Goal: Task Accomplishment & Management: Manage account settings

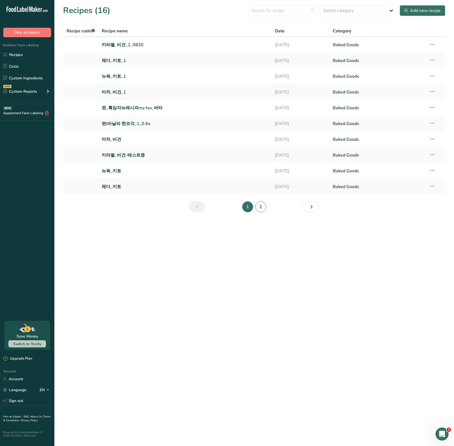
click at [259, 207] on link "2" at bounding box center [260, 206] width 11 height 11
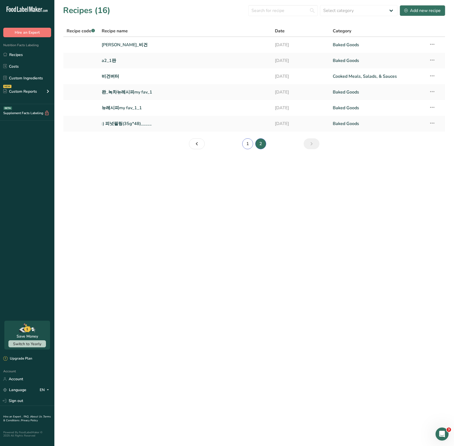
click at [249, 144] on link "1" at bounding box center [247, 143] width 11 height 11
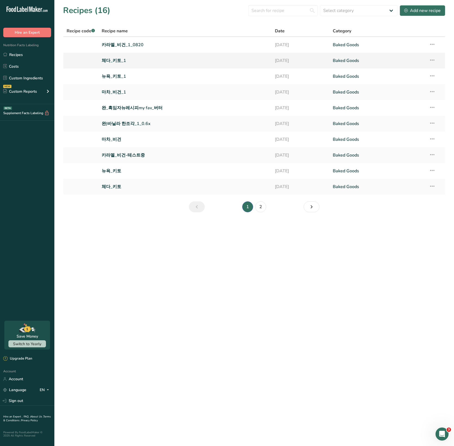
click at [116, 59] on link "체다_키토_1" at bounding box center [185, 60] width 167 height 11
click at [259, 207] on link "2" at bounding box center [260, 206] width 11 height 11
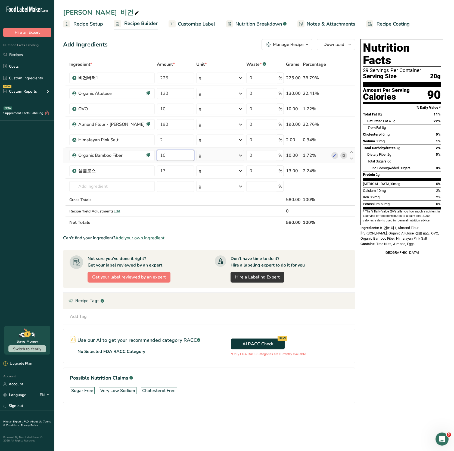
click at [171, 155] on input "10" at bounding box center [175, 155] width 37 height 11
type input "1"
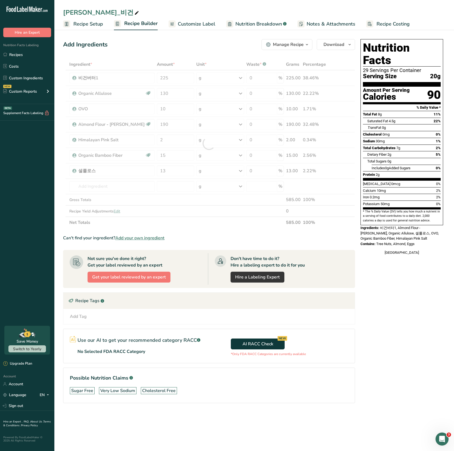
click at [58, 160] on section "Add Ingredients Manage Recipe Delete Recipe Duplicate Recipe Scale Recipe Save …" at bounding box center [253, 228] width 399 height 401
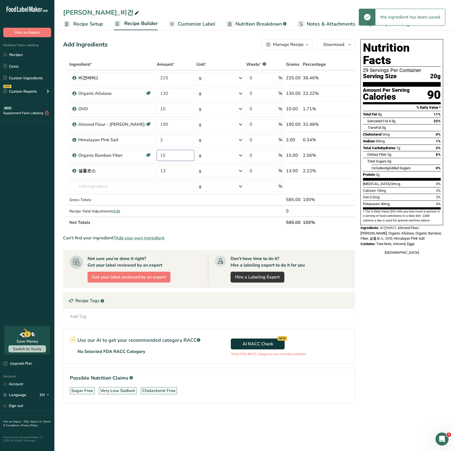
click at [165, 155] on input "15" at bounding box center [175, 155] width 37 height 11
drag, startPoint x: 159, startPoint y: 156, endPoint x: 176, endPoint y: 156, distance: 17.4
click at [176, 156] on input "15" at bounding box center [175, 155] width 37 height 11
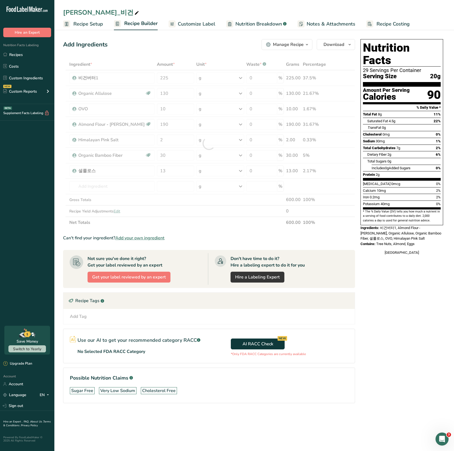
click at [55, 125] on section "Add Ingredients Manage Recipe Delete Recipe Duplicate Recipe Scale Recipe Save …" at bounding box center [253, 228] width 399 height 401
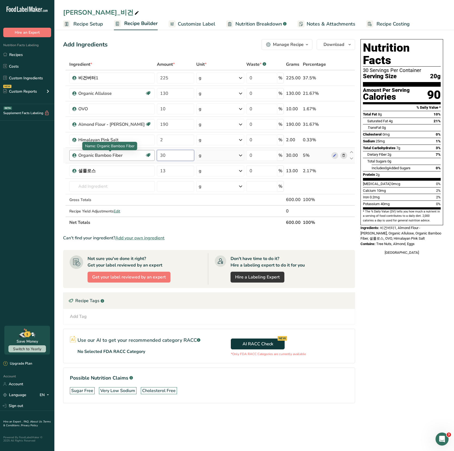
drag, startPoint x: 167, startPoint y: 154, endPoint x: 140, endPoint y: 152, distance: 26.8
click at [140, 152] on tr "Organic Bamboo Fiber Gluten free Organic Non-GMO Keto Friendly 30 g Weight Unit…" at bounding box center [208, 155] width 291 height 15
type input "10"
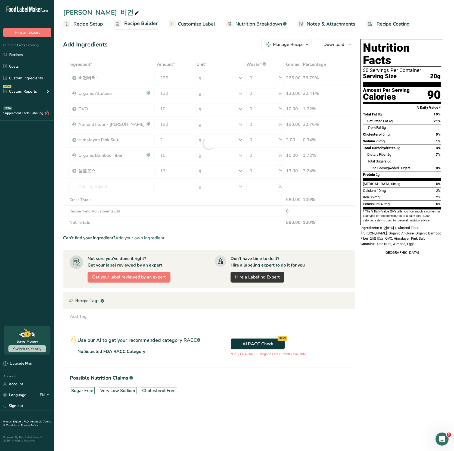
click at [62, 146] on section "Add Ingredients Manage Recipe Delete Recipe Duplicate Recipe Scale Recipe Save …" at bounding box center [253, 228] width 399 height 401
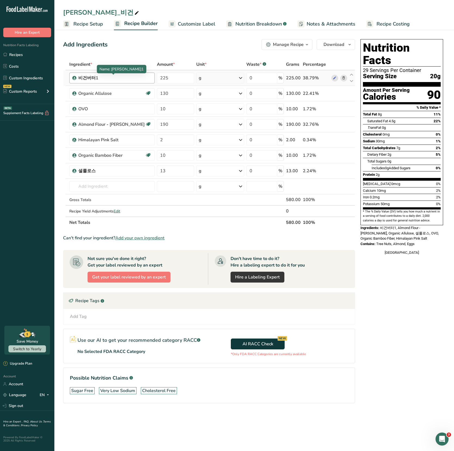
click at [89, 77] on div "비건버터1" at bounding box center [112, 78] width 68 height 7
click at [24, 81] on link "Custom Ingredients" at bounding box center [27, 78] width 54 height 10
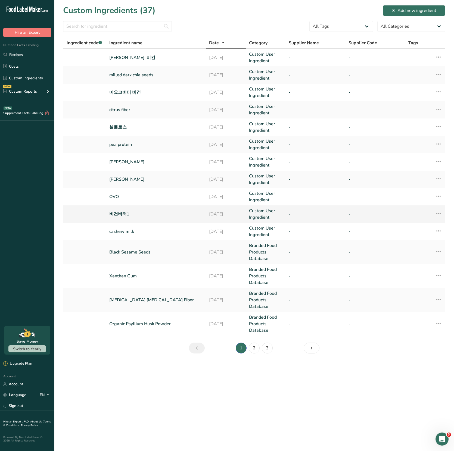
click at [121, 212] on link "비건버터1" at bounding box center [155, 214] width 93 height 7
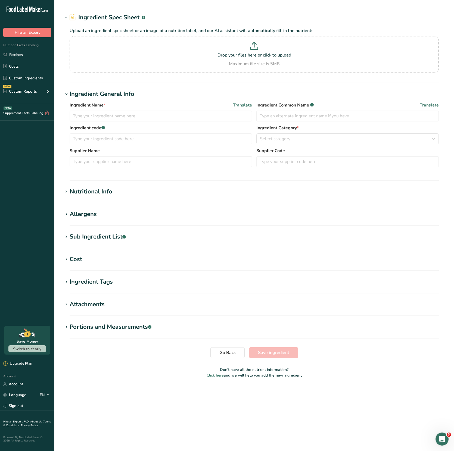
type input "비건버터1"
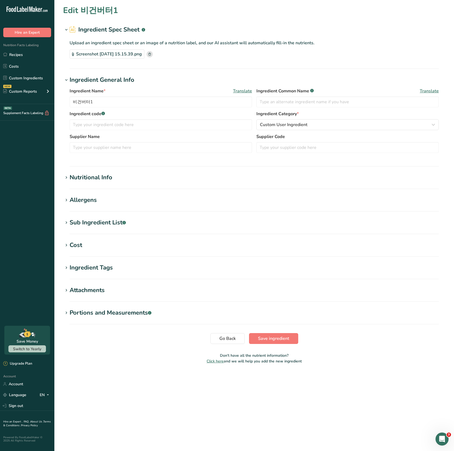
click at [96, 173] on div "Nutritional Info" at bounding box center [91, 177] width 43 height 9
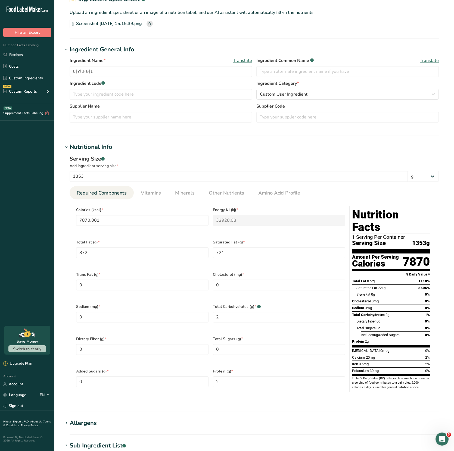
scroll to position [52, 0]
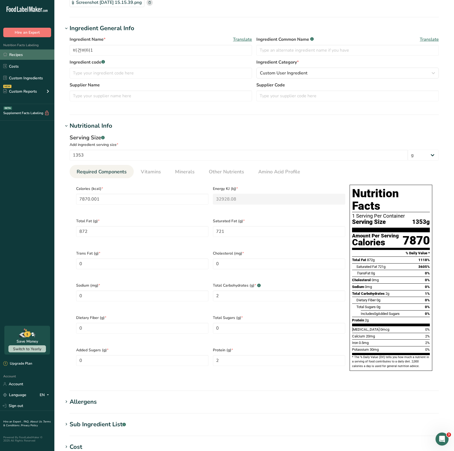
click at [16, 55] on link "Recipes" at bounding box center [27, 54] width 54 height 10
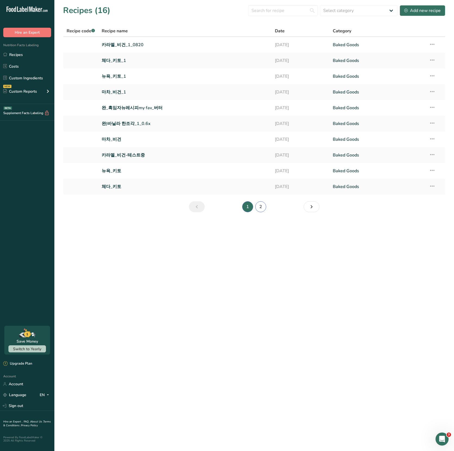
click at [259, 207] on link "2" at bounding box center [260, 206] width 11 height 11
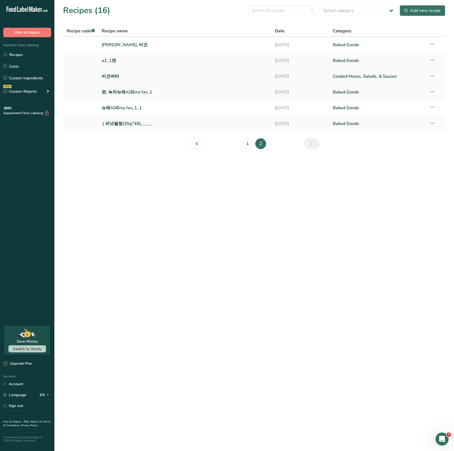
click at [108, 77] on link "비건버터" at bounding box center [185, 76] width 167 height 11
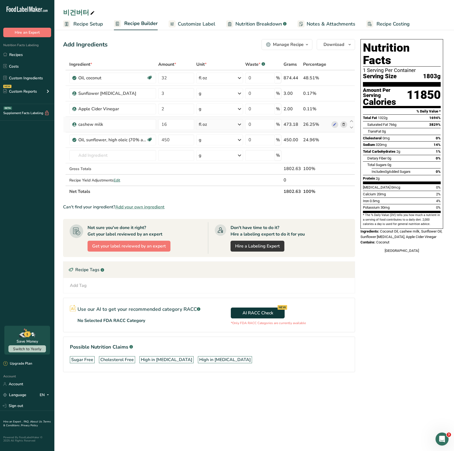
click at [343, 124] on icon at bounding box center [343, 125] width 4 height 6
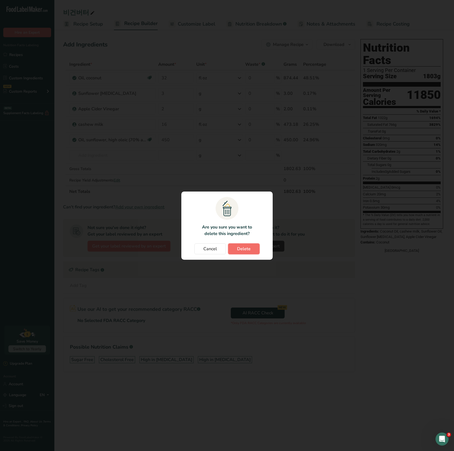
click at [244, 254] on button "Delete" at bounding box center [244, 248] width 32 height 11
type input "450"
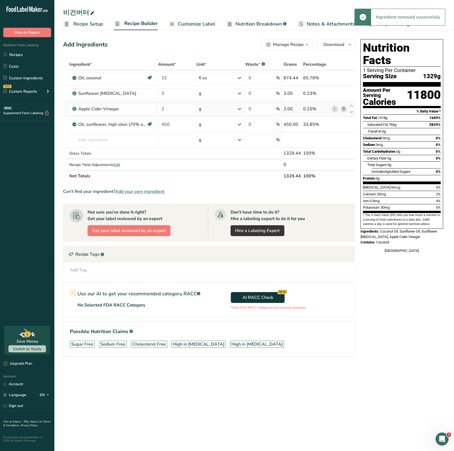
click at [343, 109] on icon at bounding box center [343, 109] width 4 height 6
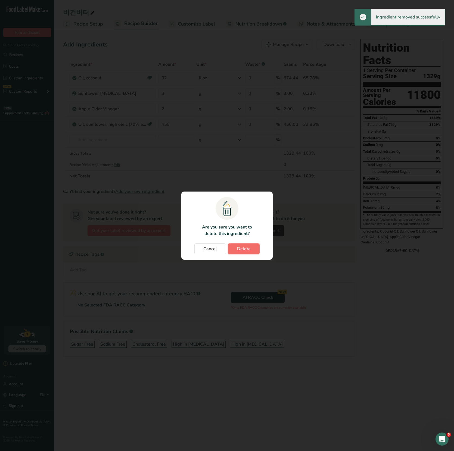
click at [254, 249] on button "Delete" at bounding box center [244, 248] width 32 height 11
type input "450"
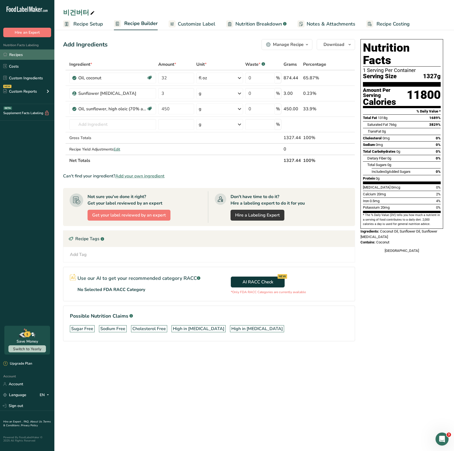
click at [20, 56] on link "Recipes" at bounding box center [27, 54] width 54 height 10
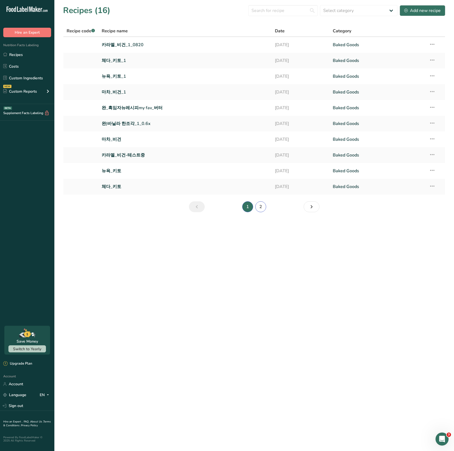
click at [259, 207] on link "2" at bounding box center [260, 206] width 11 height 11
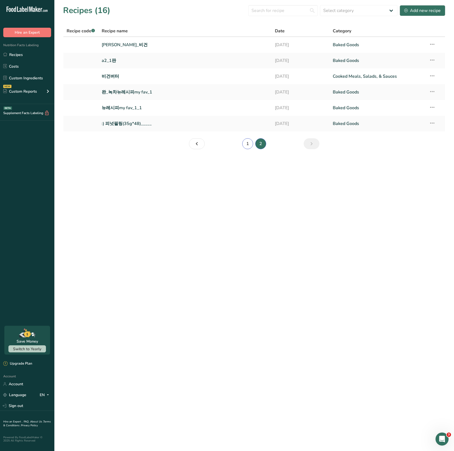
click at [247, 143] on link "1" at bounding box center [247, 143] width 11 height 11
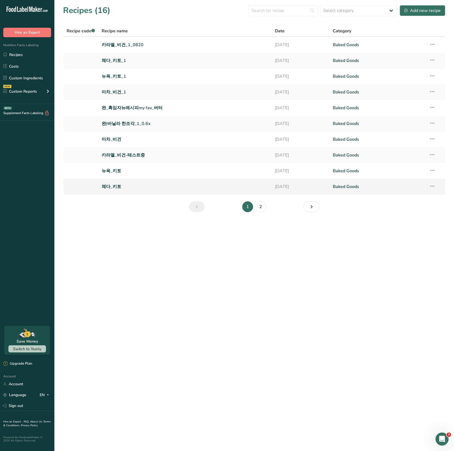
click at [112, 188] on link "체다_키토" at bounding box center [185, 186] width 167 height 11
click at [115, 61] on link "체다_키토_1" at bounding box center [185, 60] width 167 height 11
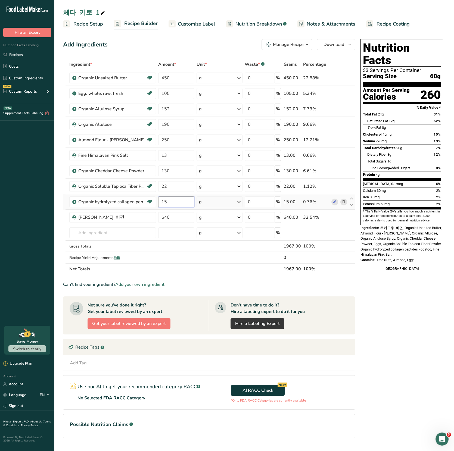
click at [178, 203] on input "15" at bounding box center [176, 201] width 36 height 11
type input "1"
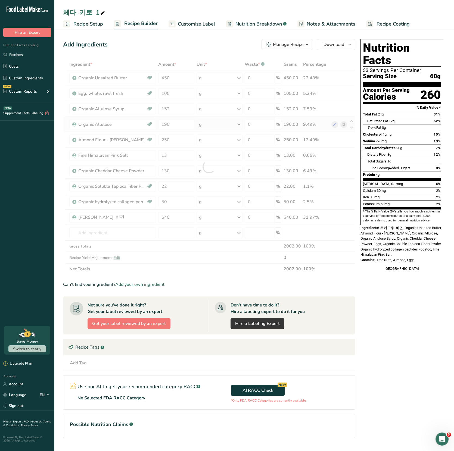
click at [64, 127] on div "Ingredient * Amount * Unit * Waste * .a-a{fill:#347362;}.b-a{fill:#fff;} Grams …" at bounding box center [209, 167] width 292 height 216
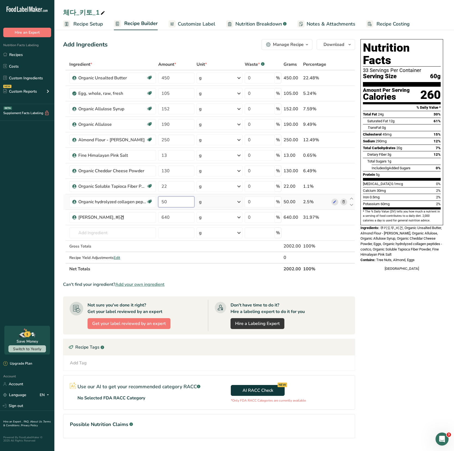
drag, startPoint x: 161, startPoint y: 202, endPoint x: 180, endPoint y: 202, distance: 18.5
click at [180, 202] on input "50" at bounding box center [176, 201] width 36 height 11
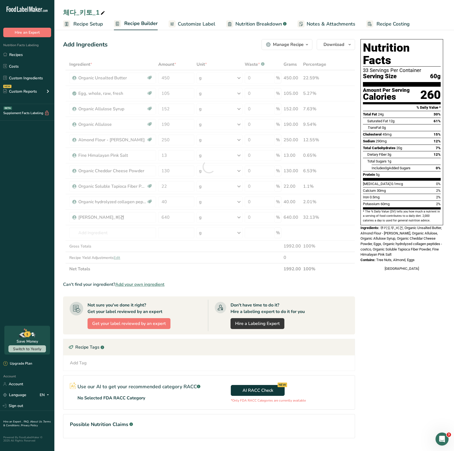
click at [59, 193] on section "Add Ingredients Manage Recipe Delete Recipe Duplicate Recipe Scale Recipe Save …" at bounding box center [253, 246] width 399 height 436
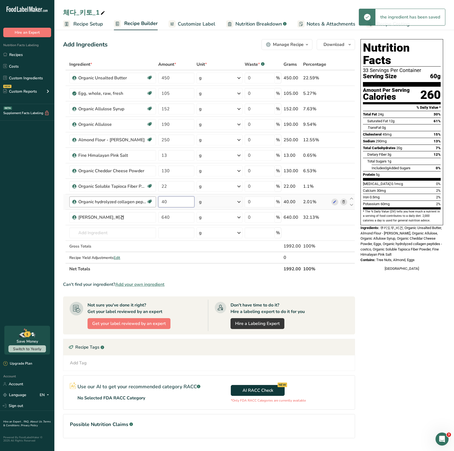
drag, startPoint x: 167, startPoint y: 203, endPoint x: 154, endPoint y: 201, distance: 13.5
click at [154, 201] on tr "Organic hydrolyzed collagen peptides - costco Organic 40 g Weight Units g kg mg…" at bounding box center [208, 201] width 291 height 15
click at [62, 179] on section "Add Ingredients Manage Recipe Delete Recipe Duplicate Recipe Scale Recipe Save …" at bounding box center [253, 246] width 399 height 436
drag, startPoint x: 166, startPoint y: 201, endPoint x: 153, endPoint y: 201, distance: 13.3
click at [153, 201] on tr "Organic hydrolyzed collagen peptides - costco Organic 30 g Weight Units g kg mg…" at bounding box center [208, 201] width 291 height 15
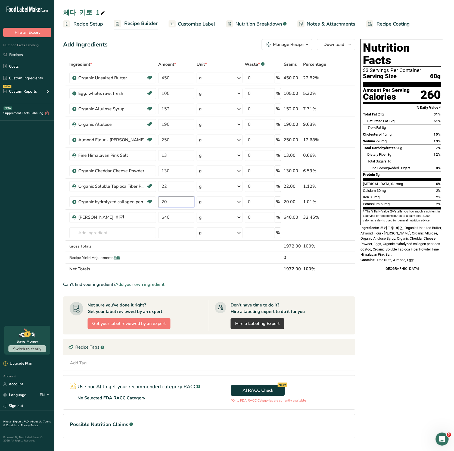
type input "20"
click at [61, 169] on section "Add Ingredients Manage Recipe Delete Recipe Duplicate Recipe Scale Recipe Save …" at bounding box center [253, 246] width 399 height 436
click at [169, 185] on input "22" at bounding box center [176, 186] width 36 height 11
type input "2"
click at [59, 158] on section "Add Ingredients Manage Recipe Delete Recipe Duplicate Recipe Scale Recipe Save …" at bounding box center [253, 246] width 399 height 436
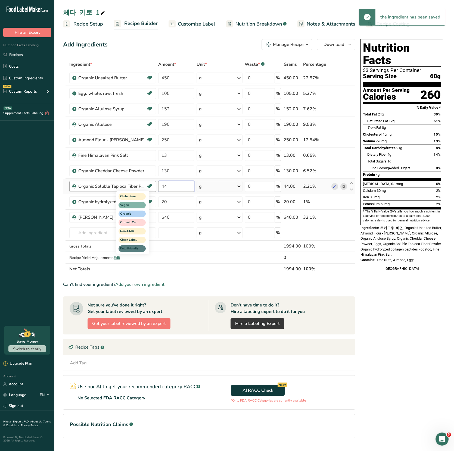
drag, startPoint x: 175, startPoint y: 184, endPoint x: 149, endPoint y: 183, distance: 26.4
click at [149, 183] on tr "Organic Soluble Tapioca Fiber Powder Gluten free Vegan Organic Organic Certifie…" at bounding box center [208, 186] width 291 height 15
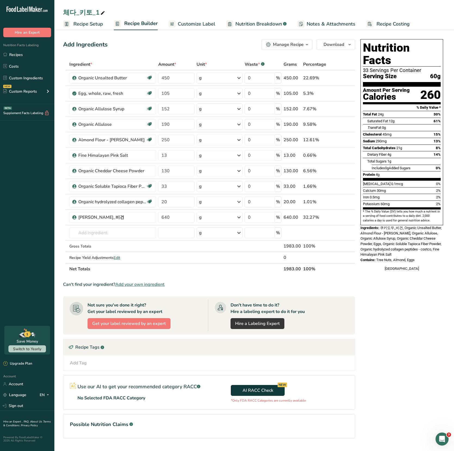
click at [61, 171] on section "Add Ingredients Manage Recipe Delete Recipe Duplicate Recipe Scale Recipe Save …" at bounding box center [253, 246] width 399 height 436
drag, startPoint x: 172, startPoint y: 184, endPoint x: 160, endPoint y: 184, distance: 12.2
click at [160, 184] on input "33" at bounding box center [176, 186] width 36 height 11
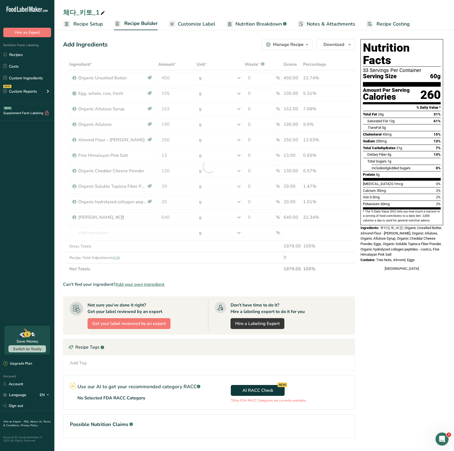
click at [58, 166] on section "Add Ingredients Manage Recipe Delete Recipe Duplicate Recipe Scale Recipe Save …" at bounding box center [253, 246] width 399 height 436
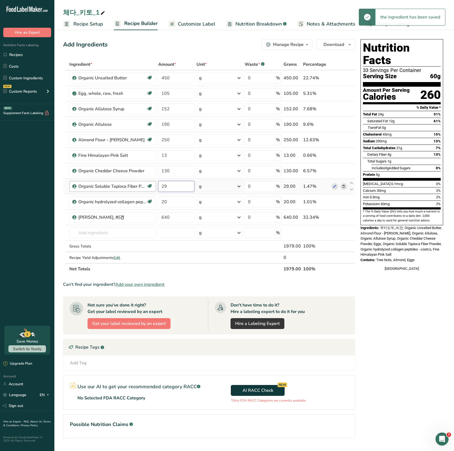
drag, startPoint x: 172, startPoint y: 185, endPoint x: 155, endPoint y: 185, distance: 17.1
click at [155, 186] on tr "Organic Soluble Tapioca Fiber Powder Gluten free Vegan Organic Organic Certifie…" at bounding box center [208, 186] width 291 height 15
click at [173, 186] on input "29" at bounding box center [176, 186] width 36 height 11
click at [57, 160] on section "Add Ingredients Manage Recipe Delete Recipe Duplicate Recipe Scale Recipe Save …" at bounding box center [253, 246] width 399 height 436
click at [163, 186] on input "25" at bounding box center [176, 186] width 36 height 11
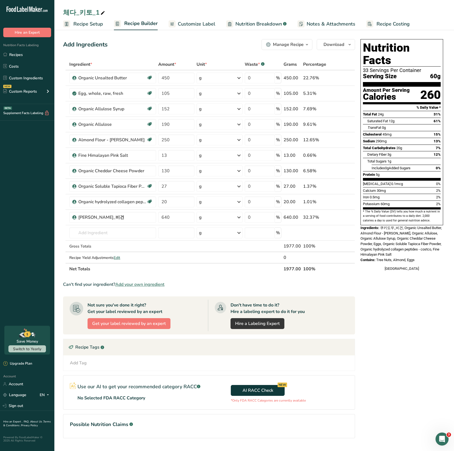
click at [62, 165] on section "Add Ingredients Manage Recipe Delete Recipe Duplicate Recipe Scale Recipe Save …" at bounding box center [253, 246] width 399 height 436
drag, startPoint x: 163, startPoint y: 186, endPoint x: 170, endPoint y: 186, distance: 7.3
click at [170, 186] on input "27" at bounding box center [176, 186] width 36 height 11
type input "28"
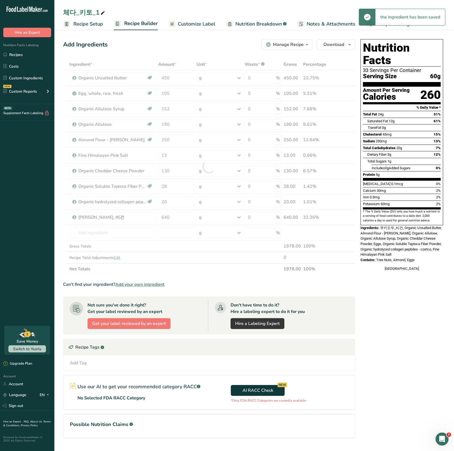
click at [58, 169] on section "Add Ingredients Manage Recipe Delete Recipe Duplicate Recipe Scale Recipe Save …" at bounding box center [253, 246] width 399 height 436
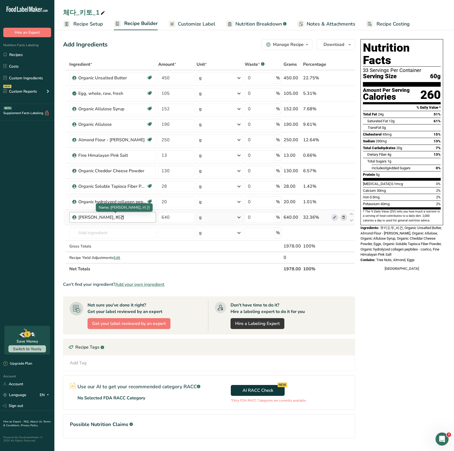
click at [92, 218] on div "[PERSON_NAME]_비건" at bounding box center [112, 217] width 68 height 7
drag, startPoint x: 78, startPoint y: 219, endPoint x: 124, endPoint y: 221, distance: 46.5
click at [124, 221] on div "[PERSON_NAME]_비건" at bounding box center [112, 217] width 87 height 11
click at [29, 53] on link "Recipes" at bounding box center [27, 54] width 54 height 10
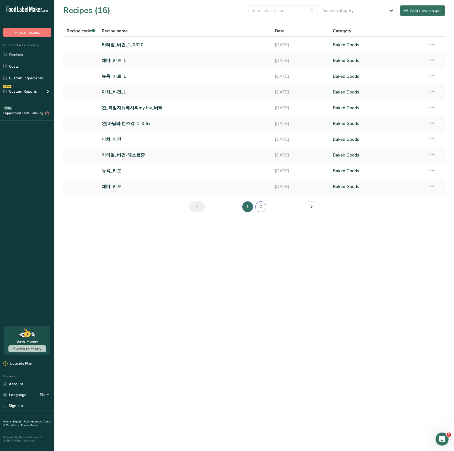
click at [262, 207] on link "2" at bounding box center [260, 206] width 11 height 11
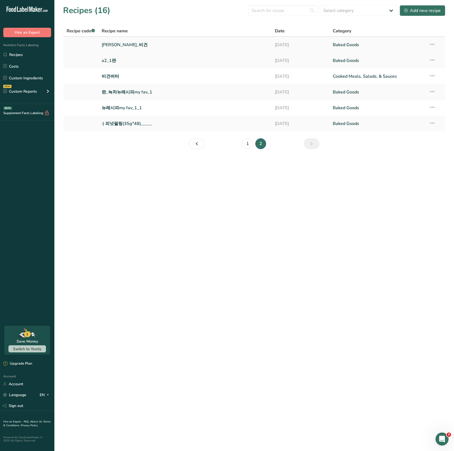
click at [117, 43] on link "[PERSON_NAME]_비건" at bounding box center [185, 44] width 167 height 11
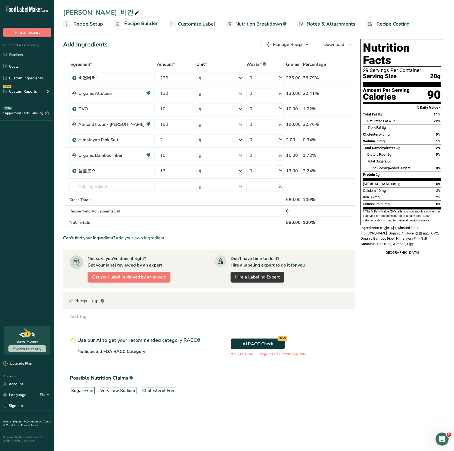
click at [281, 46] on div "Manage Recipe" at bounding box center [288, 44] width 31 height 7
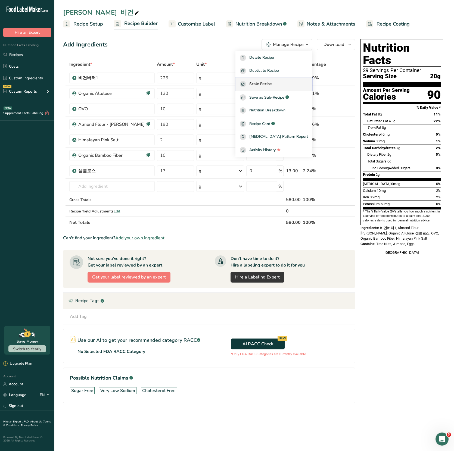
click at [276, 80] on button "Scale Recipe" at bounding box center [273, 83] width 77 height 13
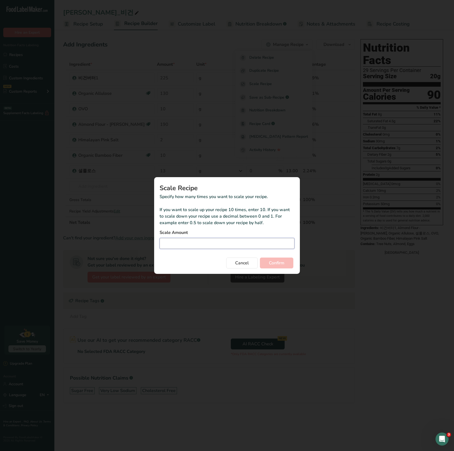
click at [202, 247] on input "Duplicate recipe modal" at bounding box center [226, 243] width 135 height 11
type input "1.1"
click at [260, 257] on button "Confirm" at bounding box center [276, 262] width 33 height 11
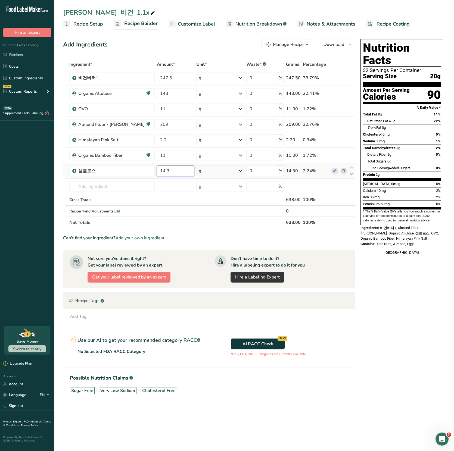
click at [173, 171] on input "14.3" at bounding box center [175, 170] width 37 height 11
type input "15"
click at [151, 200] on div "Ingredient * Amount * Unit * Waste * .a-a{fill:#347362;}.b-a{fill:#fff;} Grams …" at bounding box center [209, 143] width 292 height 169
click at [24, 53] on link "Recipes" at bounding box center [27, 54] width 54 height 10
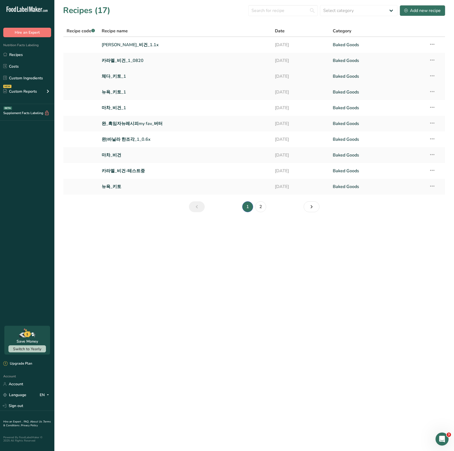
click at [123, 75] on link "체다_키토_1" at bounding box center [185, 76] width 167 height 11
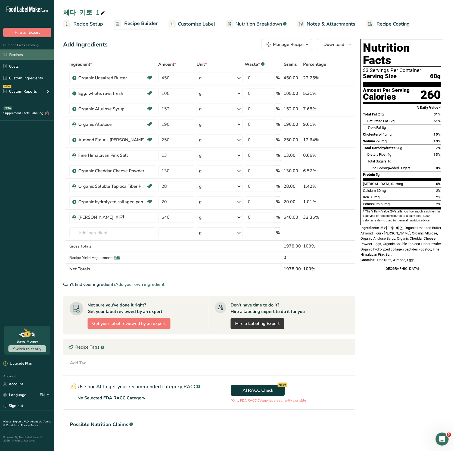
click at [15, 56] on link "Recipes" at bounding box center [27, 54] width 54 height 10
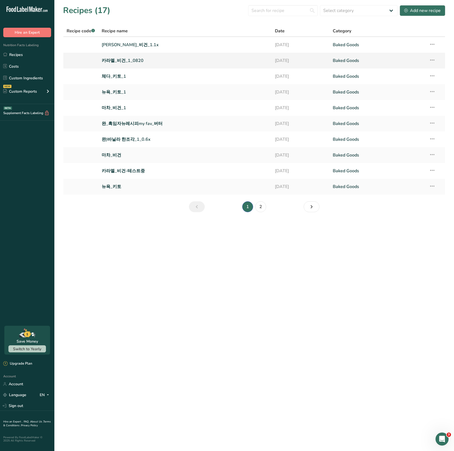
click at [126, 62] on link "카라멜_비건_1_0820" at bounding box center [185, 60] width 167 height 11
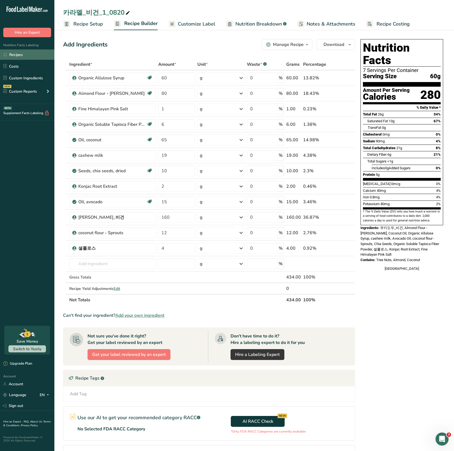
click at [24, 53] on link "Recipes" at bounding box center [27, 54] width 54 height 10
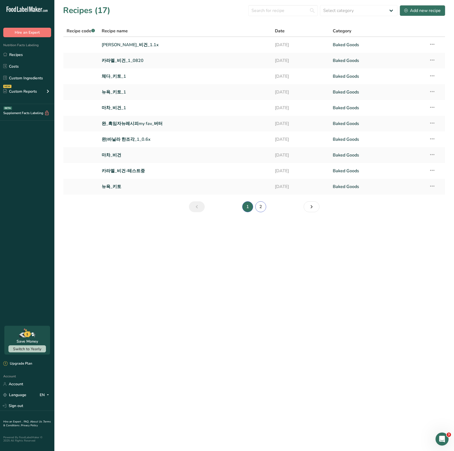
click at [260, 206] on link "2" at bounding box center [260, 206] width 11 height 11
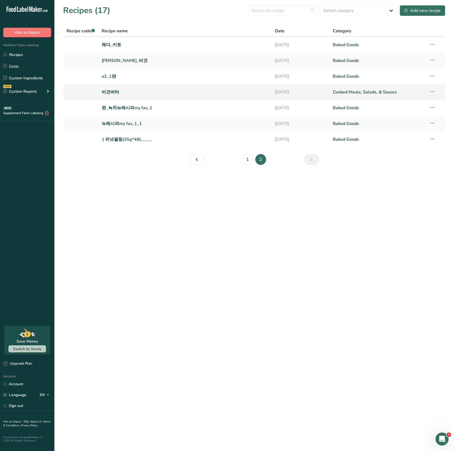
click at [112, 92] on link "비건버터" at bounding box center [185, 91] width 167 height 11
click at [248, 160] on link "1" at bounding box center [247, 159] width 11 height 11
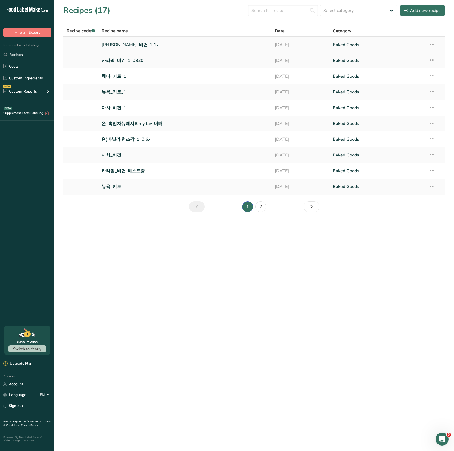
click at [116, 43] on link "쿠키도우_비건_1.1x" at bounding box center [185, 44] width 167 height 11
click at [114, 77] on link "체다_키토_1" at bounding box center [185, 76] width 167 height 11
click at [121, 42] on link "쿠키도우_비건_1.1x" at bounding box center [185, 44] width 167 height 11
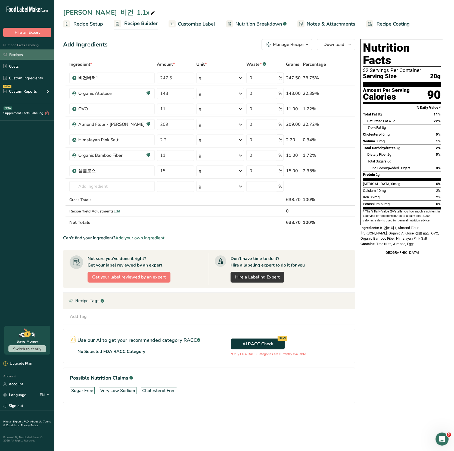
click at [33, 55] on link "Recipes" at bounding box center [27, 54] width 54 height 10
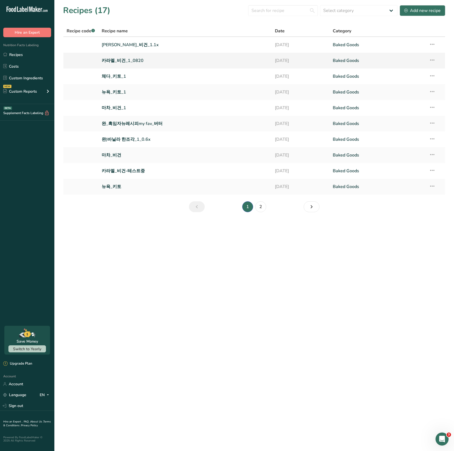
click at [122, 61] on link "카라멜_비건_1_0820" at bounding box center [185, 60] width 167 height 11
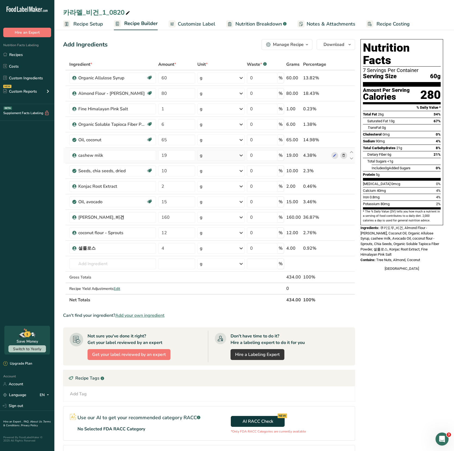
click at [344, 154] on icon at bounding box center [343, 156] width 4 height 6
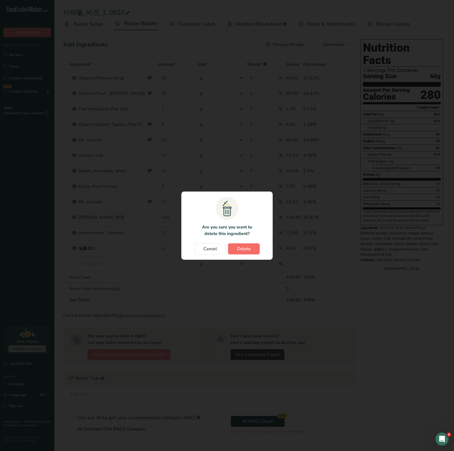
click at [239, 243] on button "Delete" at bounding box center [244, 248] width 32 height 11
type input "10"
type input "2"
type input "15"
type input "160"
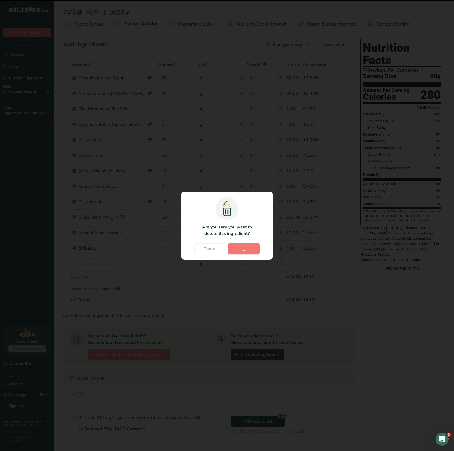
type input "12"
type input "4"
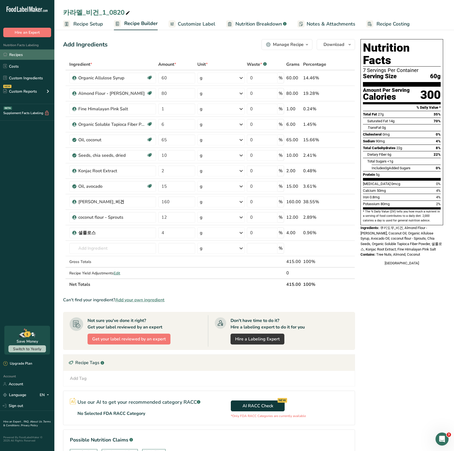
click at [37, 56] on link "Recipes" at bounding box center [27, 54] width 54 height 10
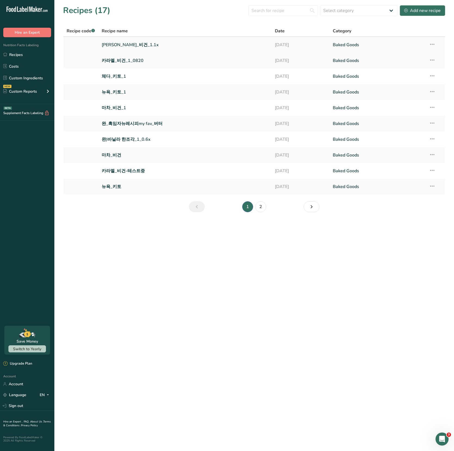
click at [120, 44] on link "쿠키도우_비건_1.1x" at bounding box center [185, 44] width 167 height 11
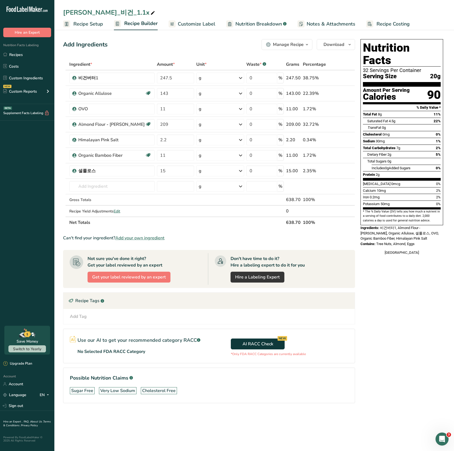
click at [285, 48] on button "Manage Recipe" at bounding box center [286, 44] width 51 height 11
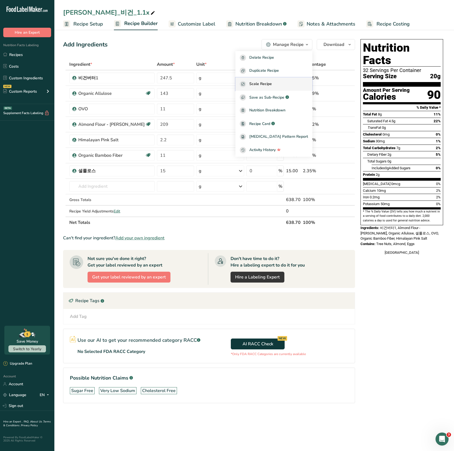
click at [286, 82] on div "Scale Recipe" at bounding box center [274, 84] width 68 height 6
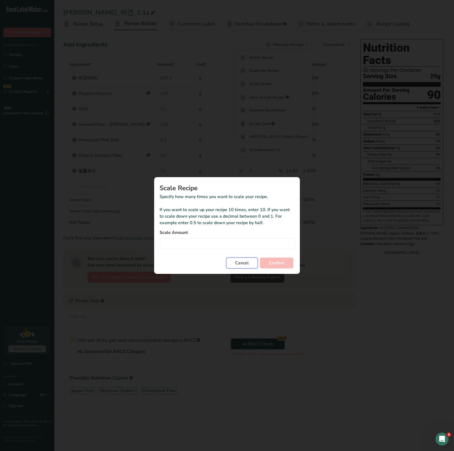
click at [243, 262] on span "Cancel" at bounding box center [242, 263] width 14 height 7
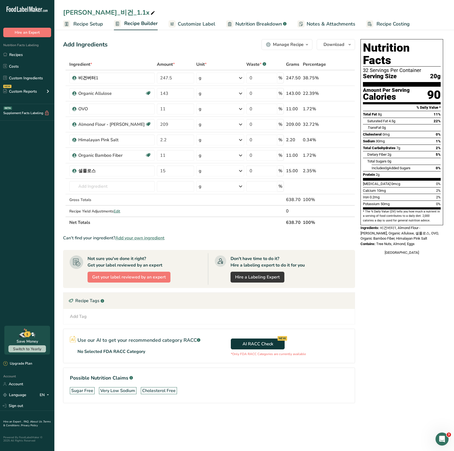
click at [290, 45] on div "Manage Recipe" at bounding box center [288, 44] width 31 height 7
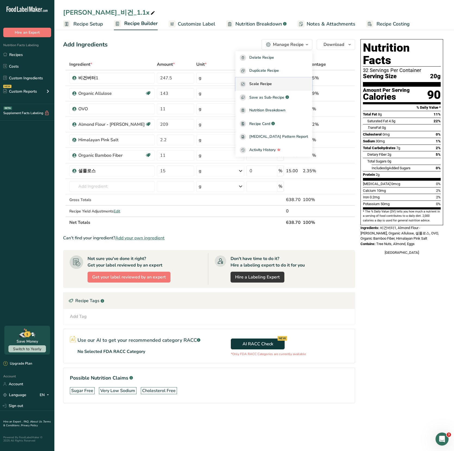
click at [272, 83] on span "Scale Recipe" at bounding box center [260, 84] width 23 height 6
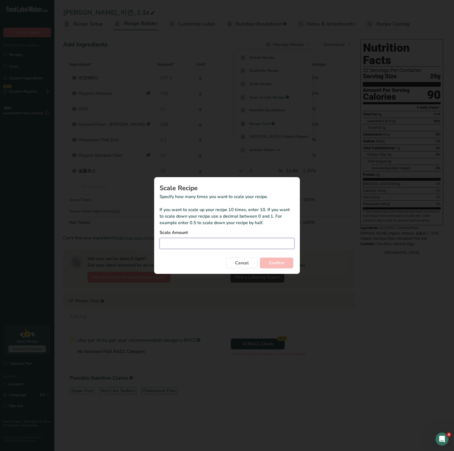
click at [216, 247] on input "Duplicate recipe modal" at bounding box center [226, 243] width 135 height 11
type input "0.25"
click at [278, 264] on span "Confirm" at bounding box center [276, 263] width 15 height 7
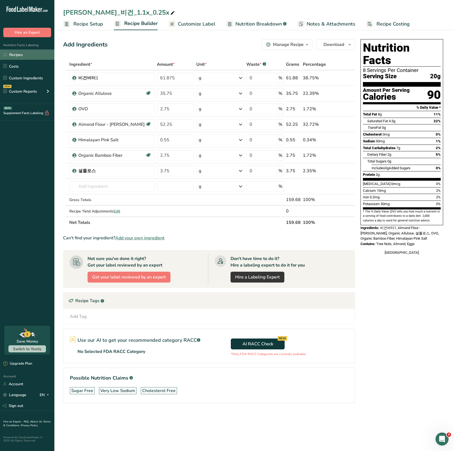
click at [24, 56] on link "Recipes" at bounding box center [27, 54] width 54 height 10
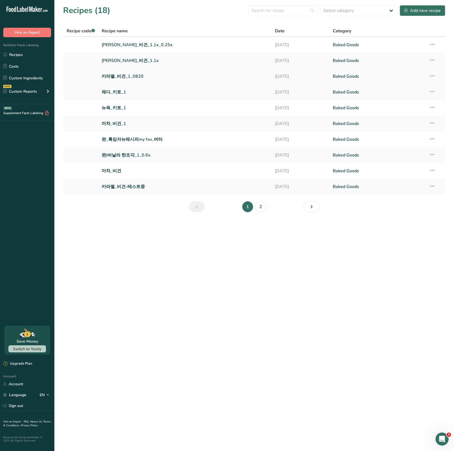
click at [119, 78] on link "카라멜_비건_1_0820" at bounding box center [185, 76] width 167 height 11
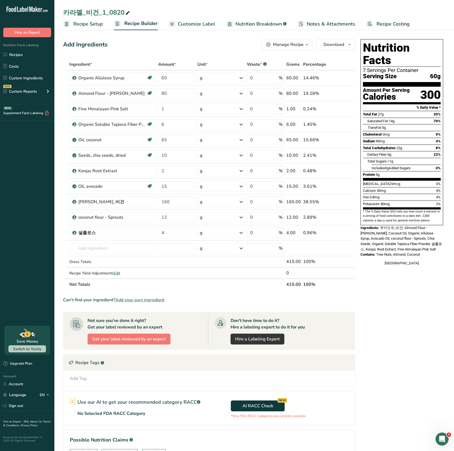
drag, startPoint x: 22, startPoint y: 53, endPoint x: 21, endPoint y: 49, distance: 4.4
click at [22, 53] on link "Recipes" at bounding box center [27, 54] width 54 height 10
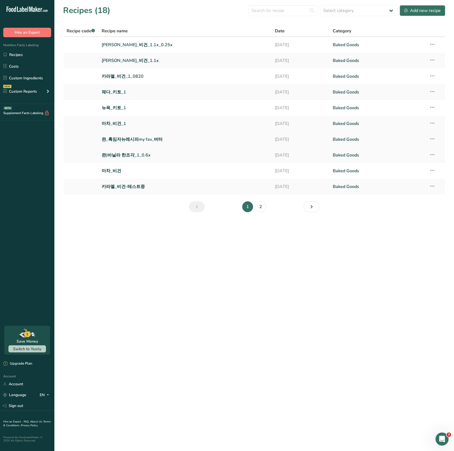
click at [127, 140] on link "완_흑임자뉴레시피my fav_버터" at bounding box center [185, 139] width 167 height 11
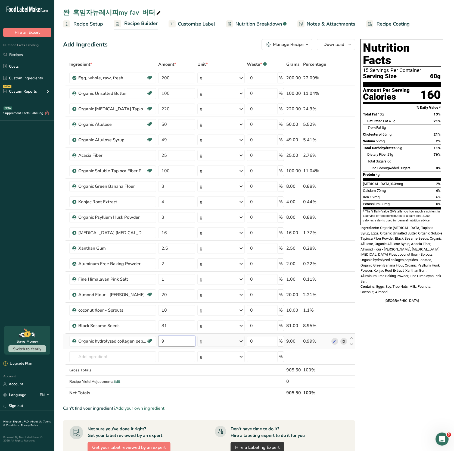
click at [170, 337] on input "9" at bounding box center [176, 341] width 37 height 11
click at [403, 311] on div "Nutrition Facts 15 Servings Per Container Serving Size 60g Amount Per Serving C…" at bounding box center [401, 314] width 87 height 554
drag, startPoint x: 171, startPoint y: 339, endPoint x: 149, endPoint y: 338, distance: 21.8
click at [149, 338] on tr "Organic hydrolyzed collagen peptides - costco Organic 10 g Weight Units g kg mg…" at bounding box center [208, 340] width 291 height 15
click at [379, 364] on div "Nutrition Facts 15 Servings Per Container Serving Size 60g Amount Per Serving C…" at bounding box center [401, 314] width 87 height 554
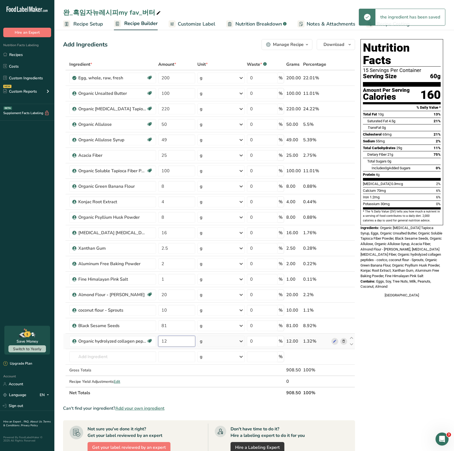
drag, startPoint x: 180, startPoint y: 341, endPoint x: 156, endPoint y: 340, distance: 23.6
click at [157, 340] on td "12" at bounding box center [176, 340] width 39 height 15
click at [401, 320] on div "Nutrition Facts 15 Servings Per Container Serving Size 60g Amount Per Serving C…" at bounding box center [401, 314] width 87 height 554
drag, startPoint x: 178, startPoint y: 339, endPoint x: 153, endPoint y: 339, distance: 25.0
click at [153, 339] on tr "Organic hydrolyzed collagen peptides - costco Organic 25 g Weight Units g kg mg…" at bounding box center [208, 340] width 291 height 15
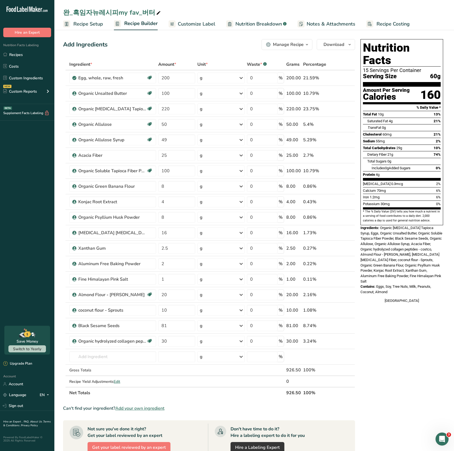
click at [400, 385] on div "Nutrition Facts 15 Servings Per Container Serving Size 60g Amount Per Serving C…" at bounding box center [401, 314] width 87 height 554
drag, startPoint x: 169, startPoint y: 341, endPoint x: 156, endPoint y: 339, distance: 13.1
click at [156, 339] on tr "Organic hydrolyzed collagen peptides - costco Organic 30 g Weight Units g kg mg…" at bounding box center [208, 340] width 291 height 15
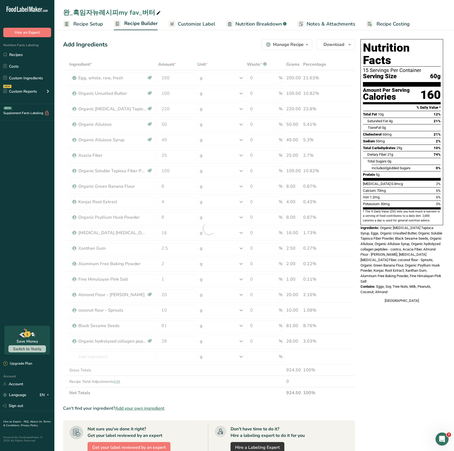
click at [375, 332] on div "Nutrition Facts 15 Servings Per Container Serving Size 60g Amount Per Serving C…" at bounding box center [401, 314] width 87 height 554
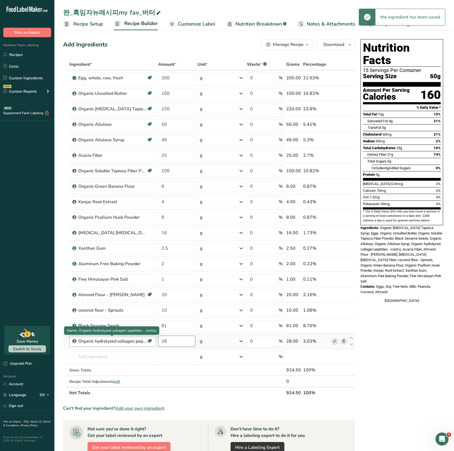
drag, startPoint x: 171, startPoint y: 339, endPoint x: 142, endPoint y: 340, distance: 29.1
click at [142, 340] on tr "Organic hydrolyzed collagen peptides - costco Organic 28 g Weight Units g kg mg…" at bounding box center [208, 340] width 291 height 15
click at [331, 351] on div "Ingredient * Amount * Unit * Waste * .a-a{fill:#347362;}.b-a{fill:#fff;} Grams …" at bounding box center [209, 229] width 292 height 340
drag, startPoint x: 168, startPoint y: 339, endPoint x: 158, endPoint y: 339, distance: 9.8
click at [158, 339] on input "26" at bounding box center [176, 341] width 37 height 11
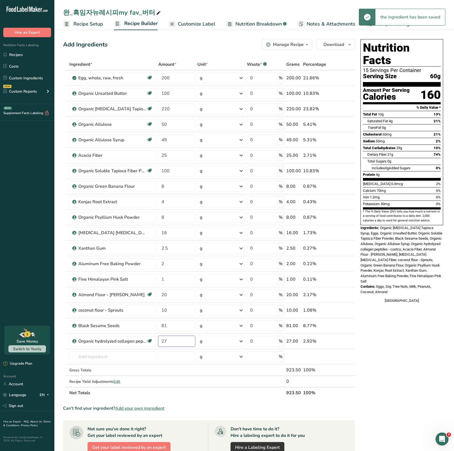
type input "27"
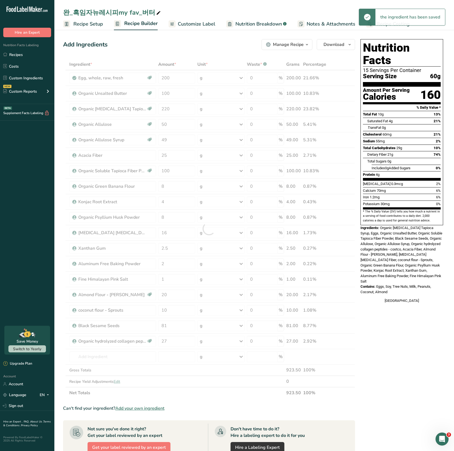
click at [399, 345] on div "Nutrition Facts 15 Servings Per Container Serving Size 60g Amount Per Serving C…" at bounding box center [401, 314] width 87 height 554
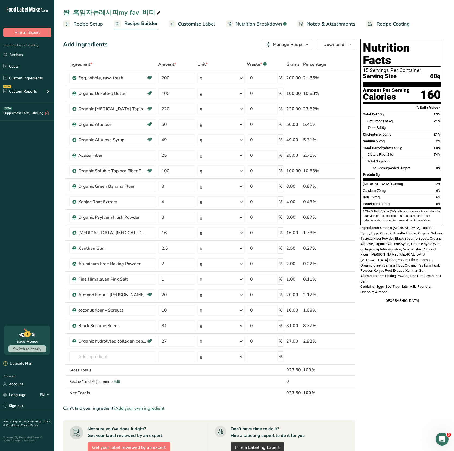
click at [288, 43] on div "Manage Recipe" at bounding box center [288, 44] width 31 height 7
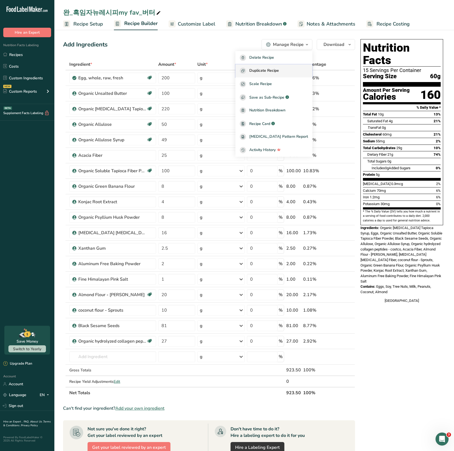
click at [279, 68] on span "Duplicate Recipe" at bounding box center [264, 71] width 30 height 6
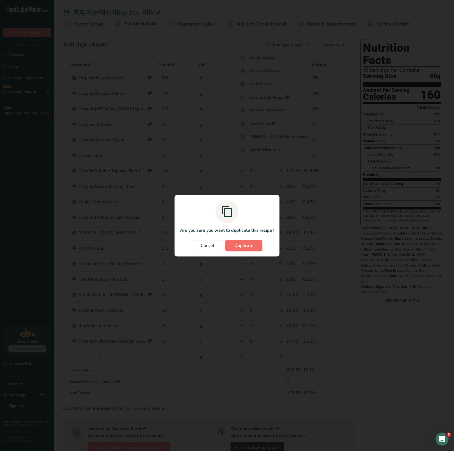
click at [232, 244] on button "Duplicate" at bounding box center [243, 245] width 37 height 11
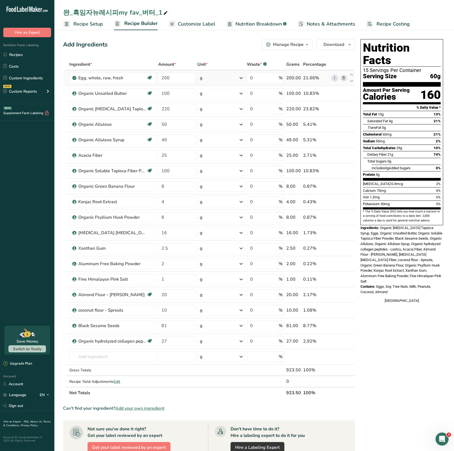
click at [343, 79] on icon at bounding box center [343, 78] width 4 height 6
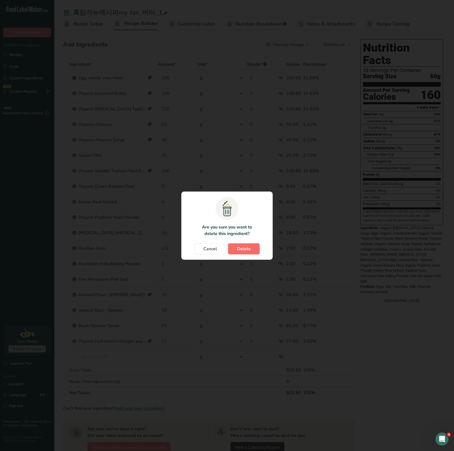
click at [237, 251] on span "Delete" at bounding box center [244, 248] width 14 height 7
type input "100"
type input "220"
type input "50"
type input "49"
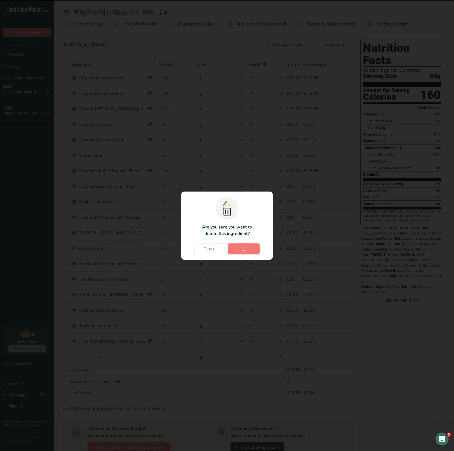
type input "25"
type input "100"
type input "8"
type input "4"
type input "8"
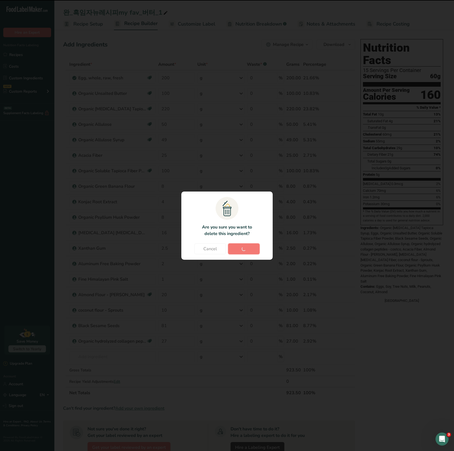
type input "16"
type input "2.5"
type input "2"
type input "1"
type input "20"
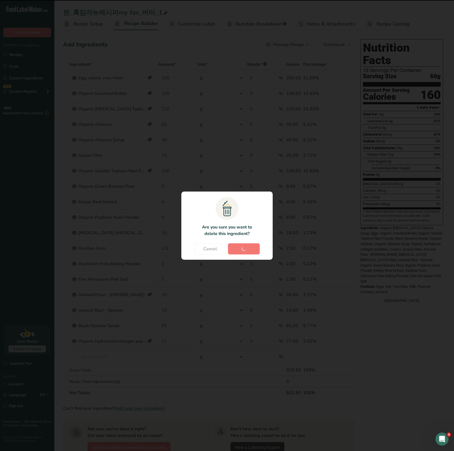
type input "10"
type input "81"
type input "27"
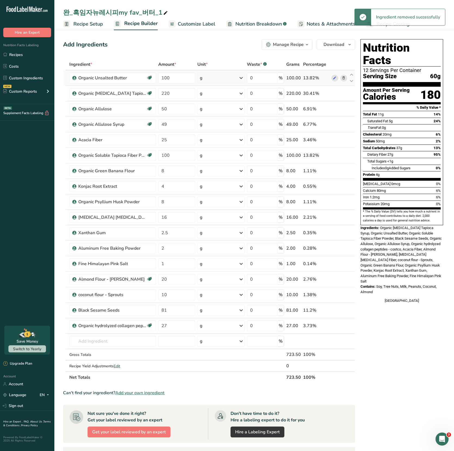
click at [344, 79] on icon at bounding box center [343, 78] width 4 height 6
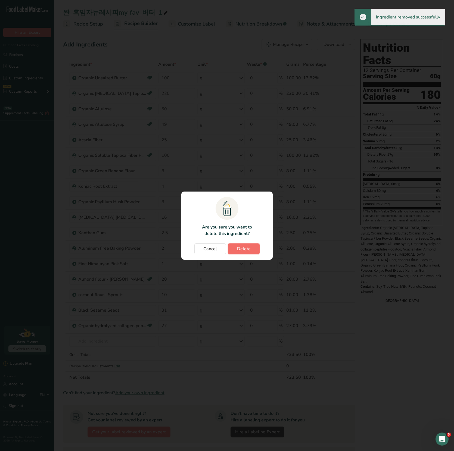
click at [240, 250] on span "Delete" at bounding box center [244, 248] width 14 height 7
type input "220"
type input "50"
type input "49"
type input "25"
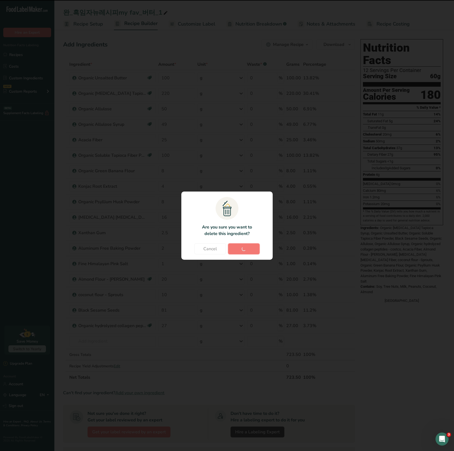
type input "100"
type input "8"
type input "4"
type input "8"
type input "16"
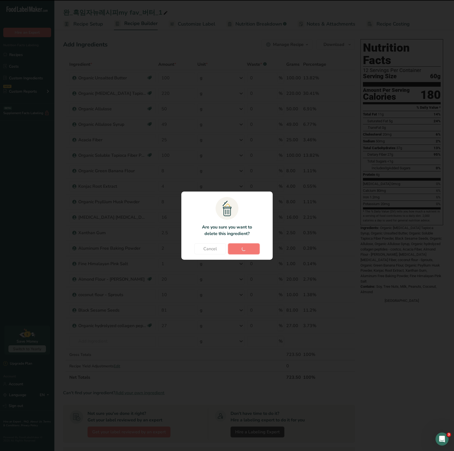
type input "2.5"
type input "2"
type input "1"
type input "20"
type input "10"
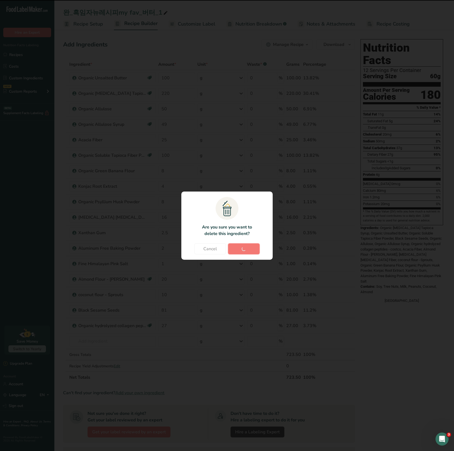
type input "81"
type input "27"
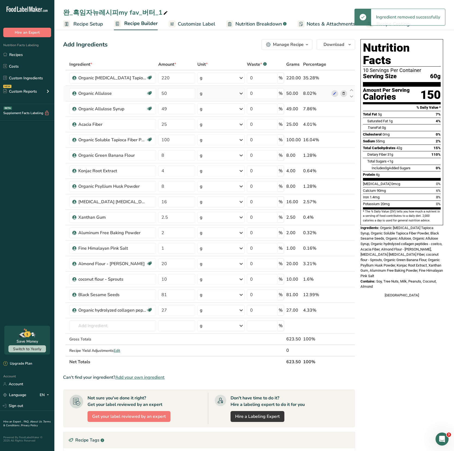
click at [344, 94] on icon at bounding box center [343, 94] width 4 height 6
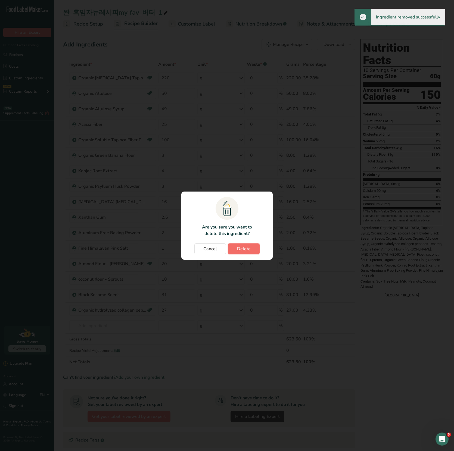
click at [242, 246] on span "Delete" at bounding box center [244, 248] width 14 height 7
type input "49"
type input "25"
type input "100"
type input "8"
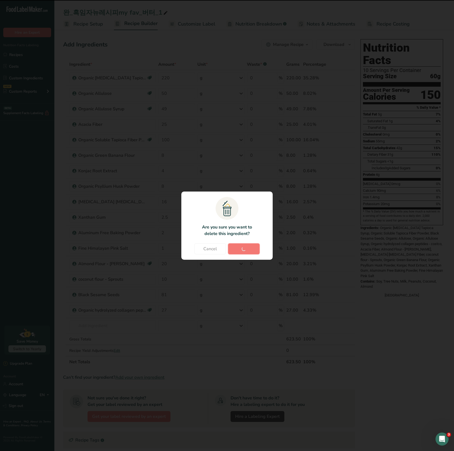
type input "4"
type input "8"
type input "16"
type input "2.5"
type input "2"
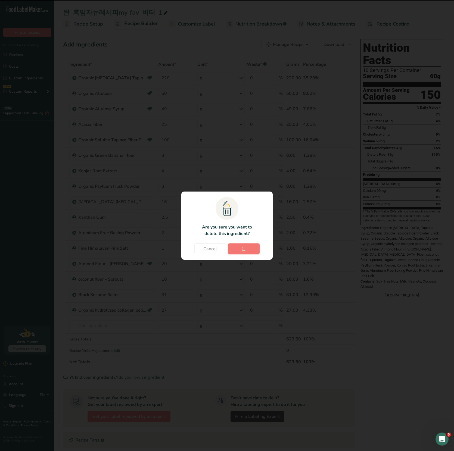
type input "1"
type input "20"
type input "10"
type input "81"
type input "27"
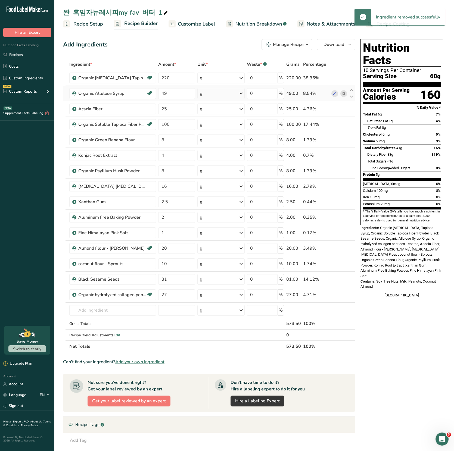
click at [342, 92] on icon at bounding box center [343, 94] width 4 height 6
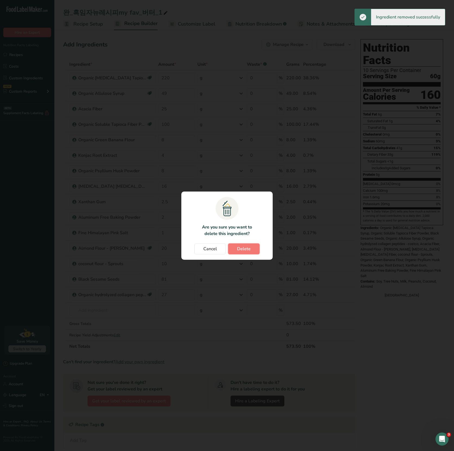
click at [242, 247] on span "Delete" at bounding box center [244, 248] width 14 height 7
type input "25"
type input "100"
type input "8"
type input "4"
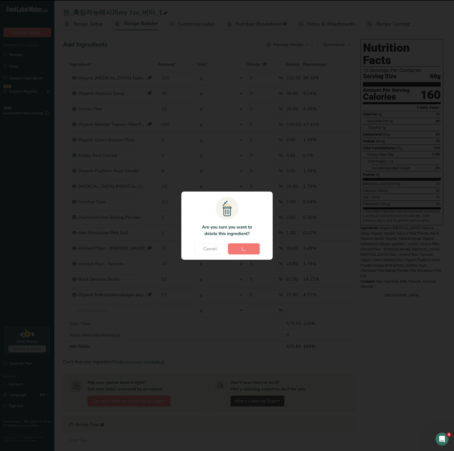
type input "8"
type input "16"
type input "2.5"
type input "2"
type input "1"
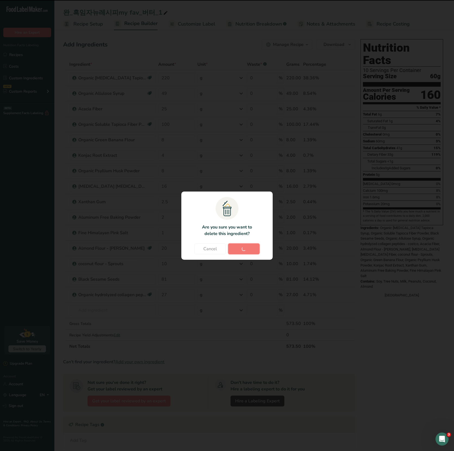
type input "20"
type input "10"
type input "81"
type input "27"
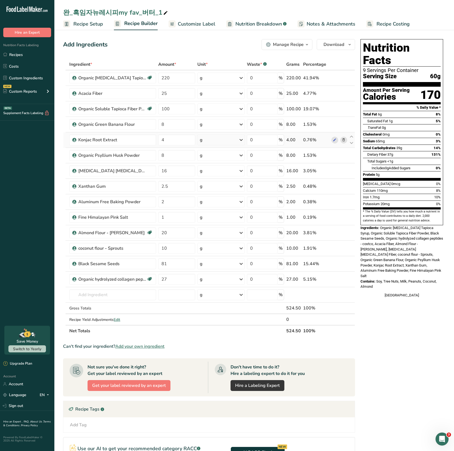
click at [344, 139] on icon at bounding box center [343, 140] width 4 height 6
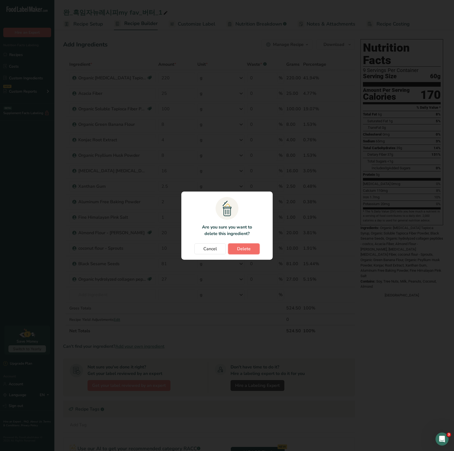
click at [252, 248] on button "Delete" at bounding box center [244, 248] width 32 height 11
type input "8"
type input "16"
type input "2.5"
type input "2"
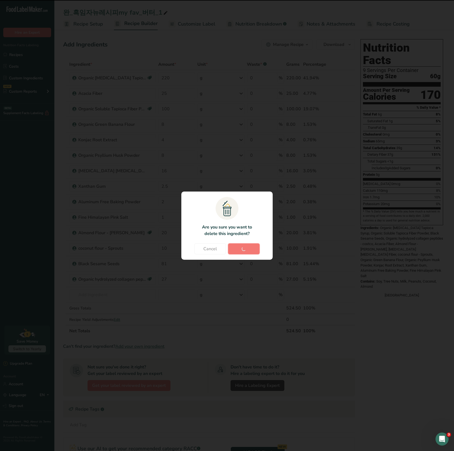
type input "1"
type input "20"
type input "10"
type input "81"
type input "27"
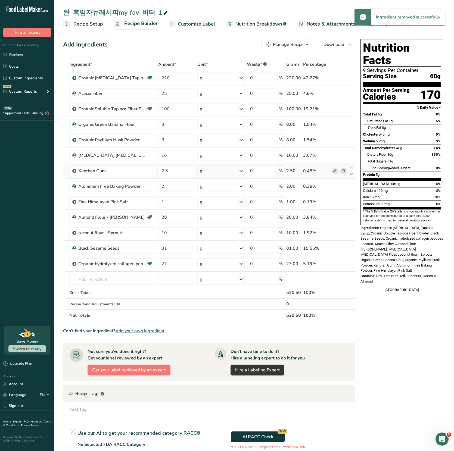
click at [342, 171] on icon at bounding box center [343, 171] width 4 height 6
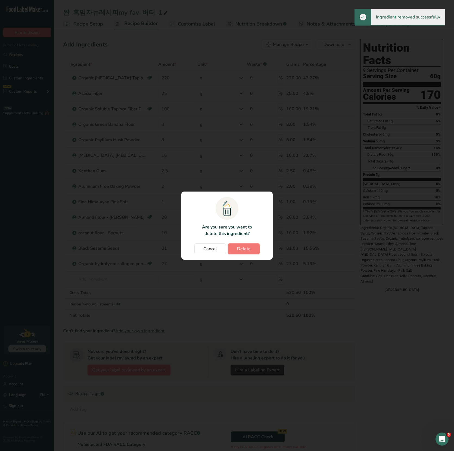
click at [247, 248] on span "Delete" at bounding box center [244, 248] width 14 height 7
type input "2"
type input "1"
type input "20"
type input "10"
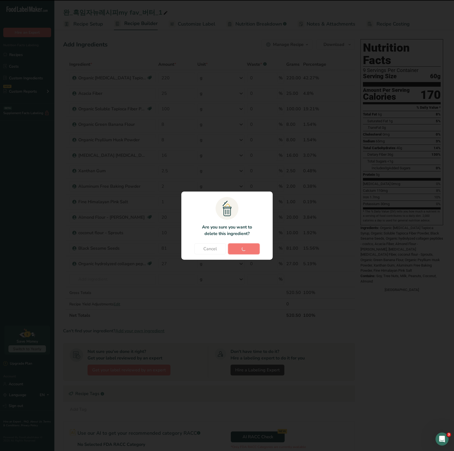
type input "81"
type input "27"
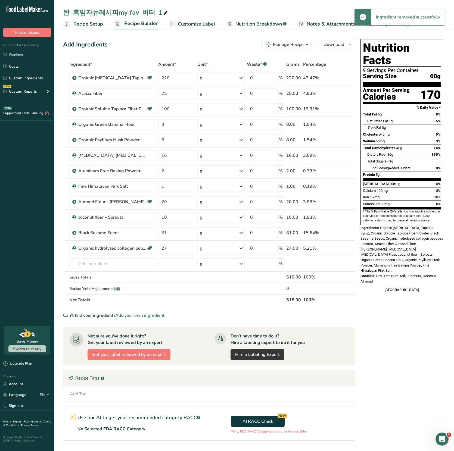
click at [342, 169] on icon at bounding box center [343, 171] width 4 height 6
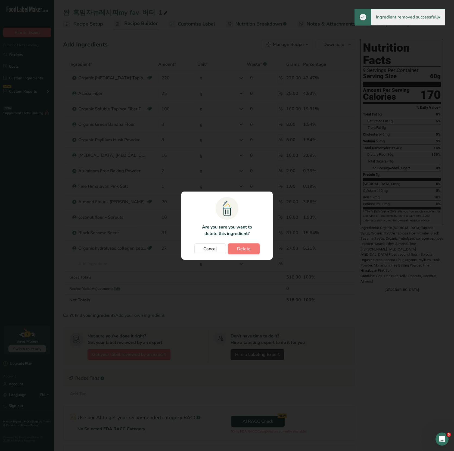
click at [251, 245] on button "Delete" at bounding box center [244, 248] width 32 height 11
type input "1"
type input "20"
type input "10"
type input "81"
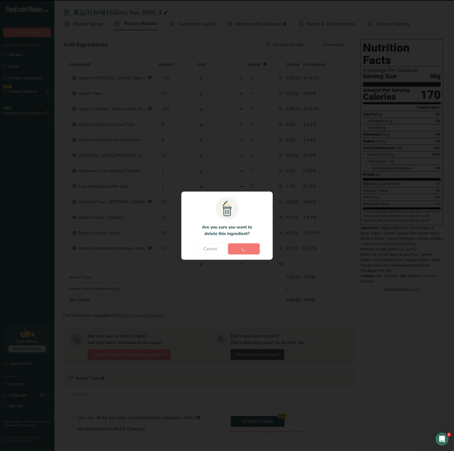
type input "27"
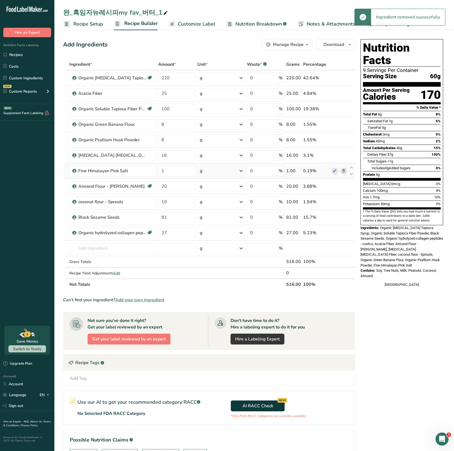
click at [342, 170] on icon at bounding box center [343, 171] width 4 height 6
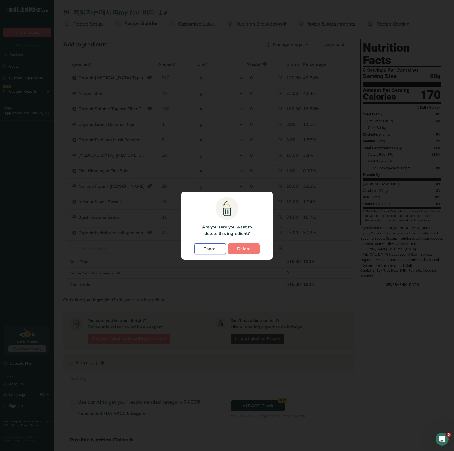
click at [220, 249] on button "Cancel" at bounding box center [210, 248] width 32 height 11
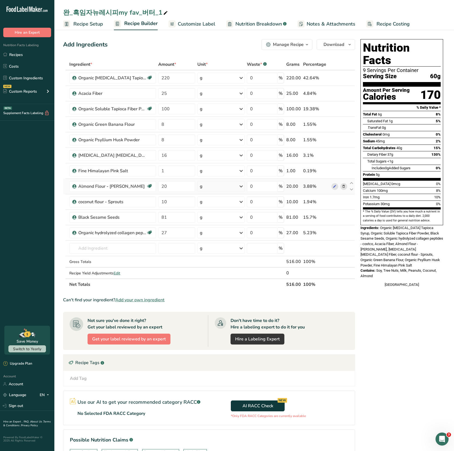
click at [342, 185] on icon at bounding box center [343, 187] width 4 height 6
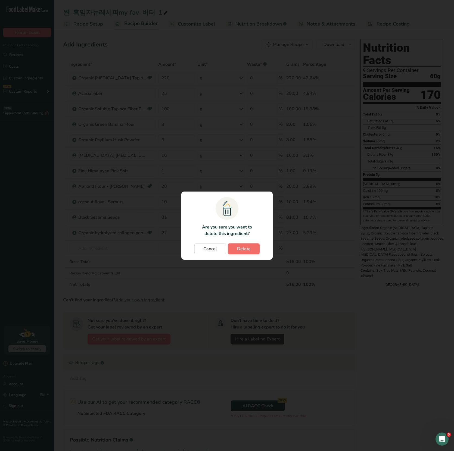
click at [252, 246] on button "Delete" at bounding box center [244, 248] width 32 height 11
type input "10"
type input "81"
type input "27"
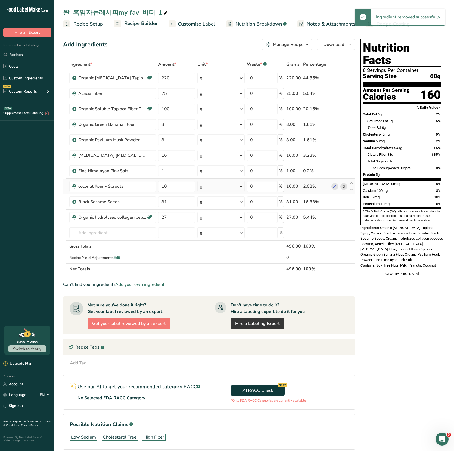
click at [341, 185] on span at bounding box center [343, 186] width 7 height 7
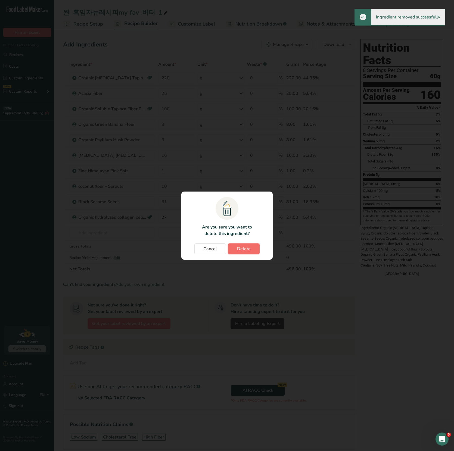
click at [248, 250] on span "Delete" at bounding box center [244, 248] width 14 height 7
type input "81"
type input "27"
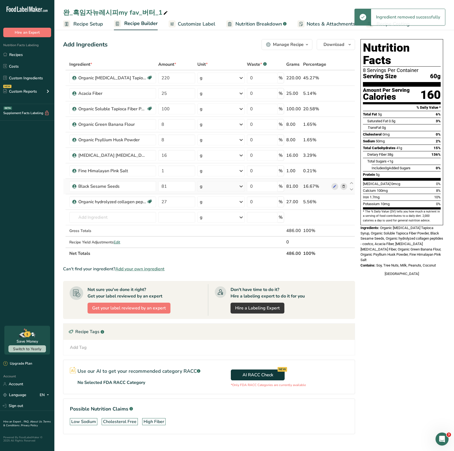
click at [342, 185] on icon at bounding box center [343, 187] width 4 height 6
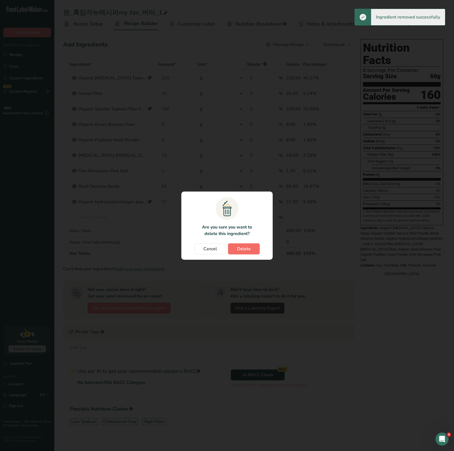
click at [243, 246] on span "Delete" at bounding box center [244, 248] width 14 height 7
type input "27"
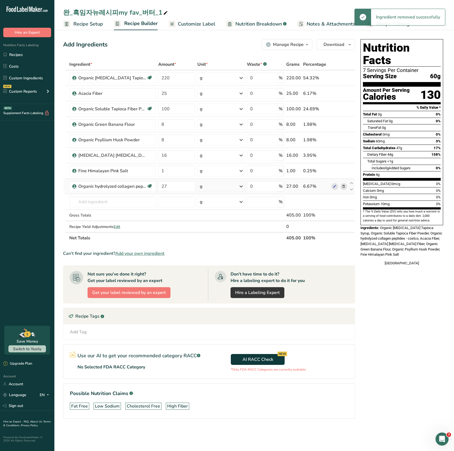
click at [344, 185] on icon at bounding box center [343, 187] width 4 height 6
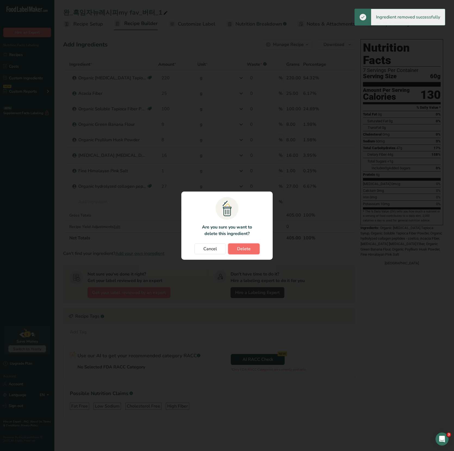
click at [251, 249] on button "Delete" at bounding box center [244, 248] width 32 height 11
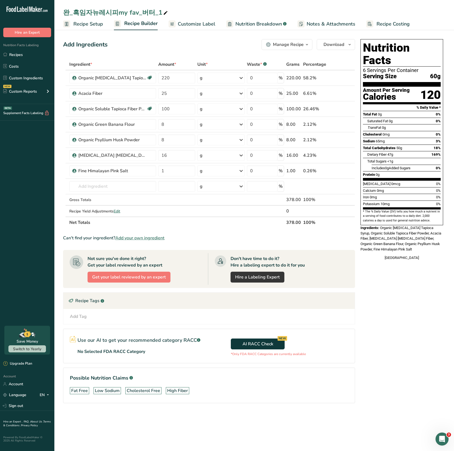
click at [89, 26] on span "Recipe Setup" at bounding box center [88, 23] width 30 height 7
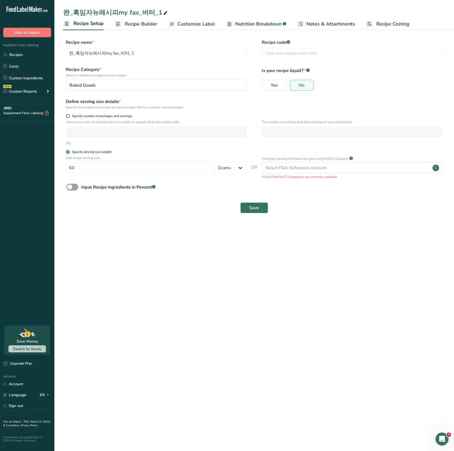
click at [81, 115] on span "Specify number of packages and servings" at bounding box center [101, 116] width 62 height 4
click at [69, 115] on input "Specify number of packages and servings" at bounding box center [68, 116] width 4 height 4
radio input "true"
radio input "false"
click at [88, 135] on input "number" at bounding box center [156, 132] width 180 height 11
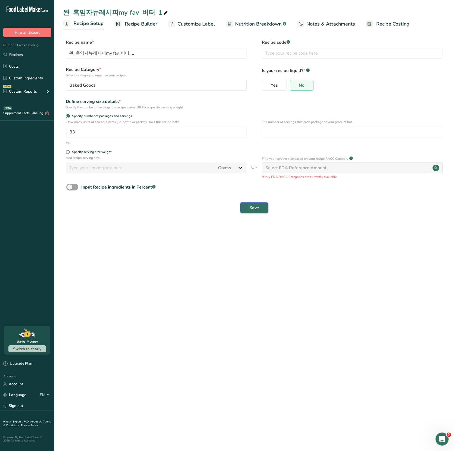
click at [247, 207] on button "Save" at bounding box center [254, 207] width 28 height 11
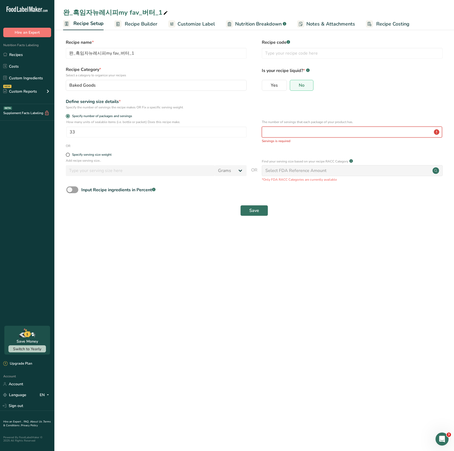
click at [302, 133] on input "number" at bounding box center [352, 132] width 180 height 11
click at [73, 131] on input "33" at bounding box center [156, 132] width 180 height 11
type input "1"
click at [290, 130] on input "number" at bounding box center [352, 132] width 180 height 11
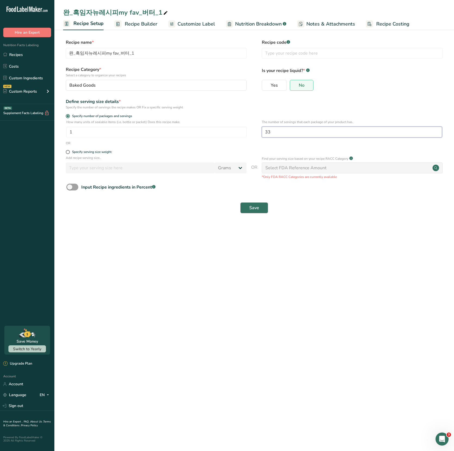
type input "33"
click at [250, 213] on button "Save" at bounding box center [254, 207] width 28 height 11
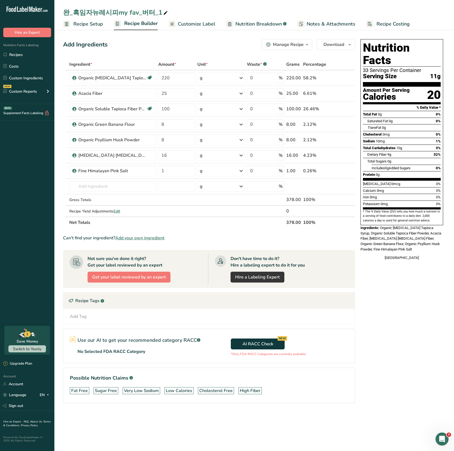
click at [118, 17] on div "완_흑임자뉴레시피my fav_버터_1 Recipe Setup Recipe Builder Customize Label Nutrition Brea…" at bounding box center [253, 15] width 399 height 30
click at [119, 12] on div "완_흑임자뉴레시피my fav_버터_1" at bounding box center [116, 13] width 106 height 10
type input "fiber blends"
click at [138, 48] on div "Add Ingredients Manage Recipe Delete Recipe Duplicate Recipe Scale Recipe Save …" at bounding box center [209, 44] width 292 height 11
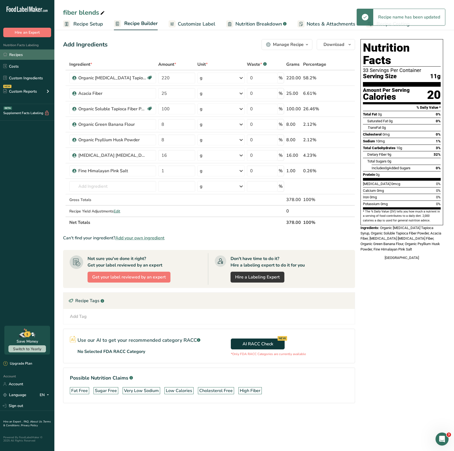
click at [21, 53] on link "Recipes" at bounding box center [27, 54] width 54 height 10
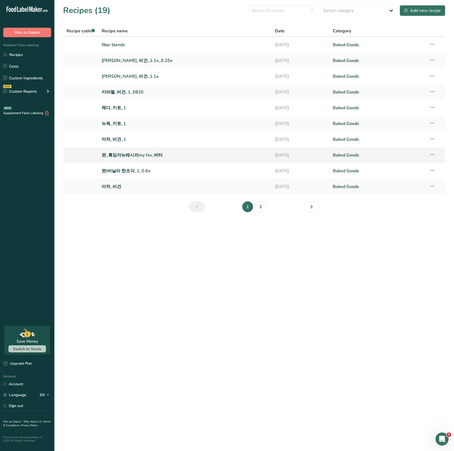
click at [124, 155] on link "완_흑임자뉴레시피my fav_버터" at bounding box center [185, 154] width 167 height 11
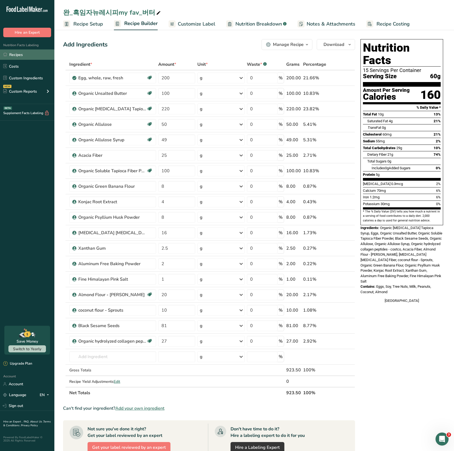
click at [26, 57] on link "Recipes" at bounding box center [27, 54] width 54 height 10
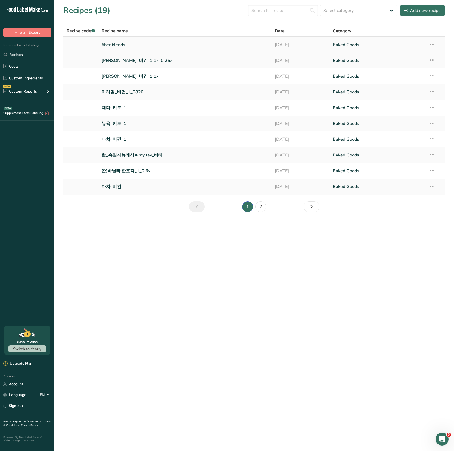
click at [121, 46] on link "fiber blends" at bounding box center [185, 44] width 167 height 11
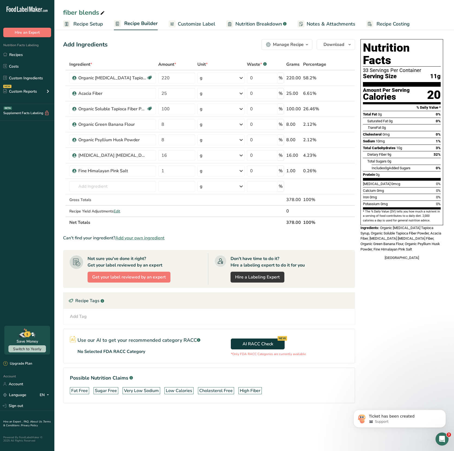
drag, startPoint x: 250, startPoint y: 352, endPoint x: 326, endPoint y: 356, distance: 75.9
click at [326, 356] on div "AI RACC Check NEW *Only FDA RACC Categories are currently available" at bounding box center [282, 346] width 146 height 34
click at [334, 362] on section "Ingredient * Amount * Unit * Waste * .a-a{fill:#347362;}.b-a{fill:#fff;} Grams …" at bounding box center [209, 235] width 292 height 353
click at [32, 52] on link "Recipes" at bounding box center [27, 54] width 54 height 10
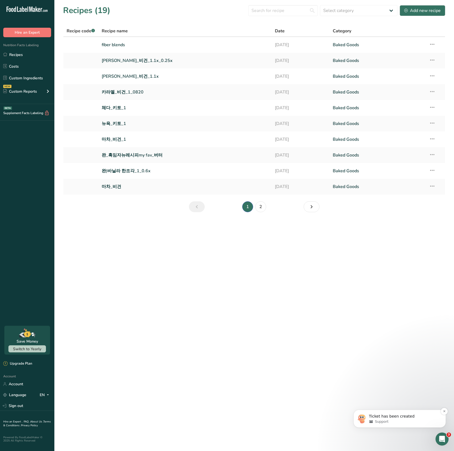
click at [401, 424] on div "Support" at bounding box center [404, 421] width 70 height 5
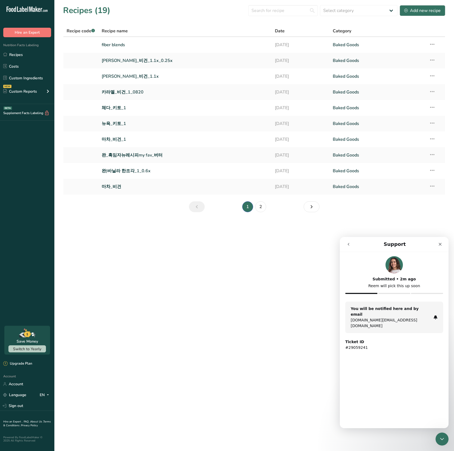
click at [346, 243] on icon "go back" at bounding box center [348, 244] width 4 height 4
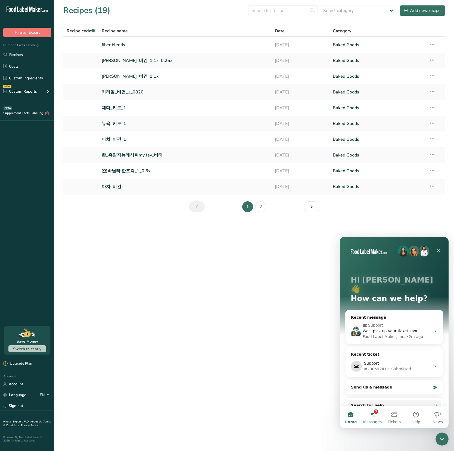
click at [379, 417] on button "3 Messages" at bounding box center [372, 417] width 22 height 22
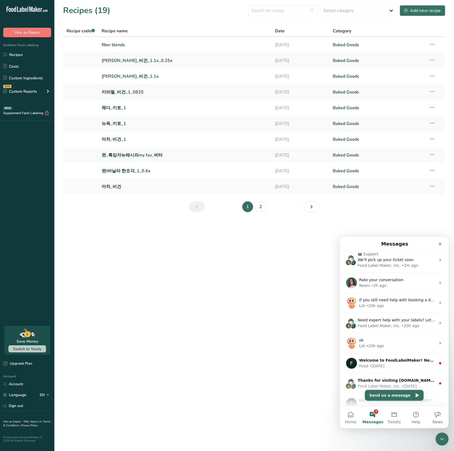
scroll to position [93, 0]
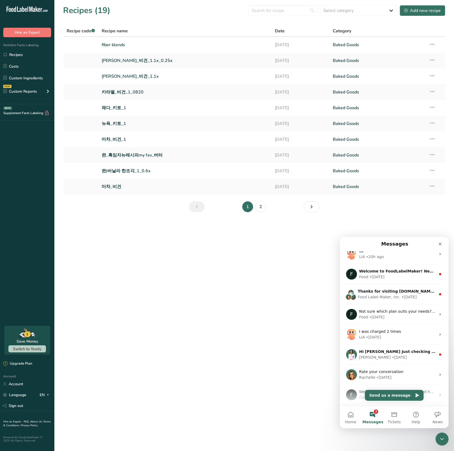
click at [246, 313] on main "Recipes (19) Select category All Baked Goods Beverages Confectionery Cooked Mea…" at bounding box center [227, 225] width 454 height 451
click at [440, 243] on icon "Close" at bounding box center [439, 244] width 3 height 3
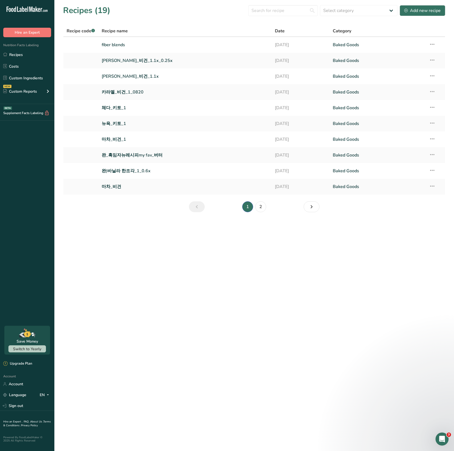
scroll to position [0, 0]
